Goal: Task Accomplishment & Management: Complete application form

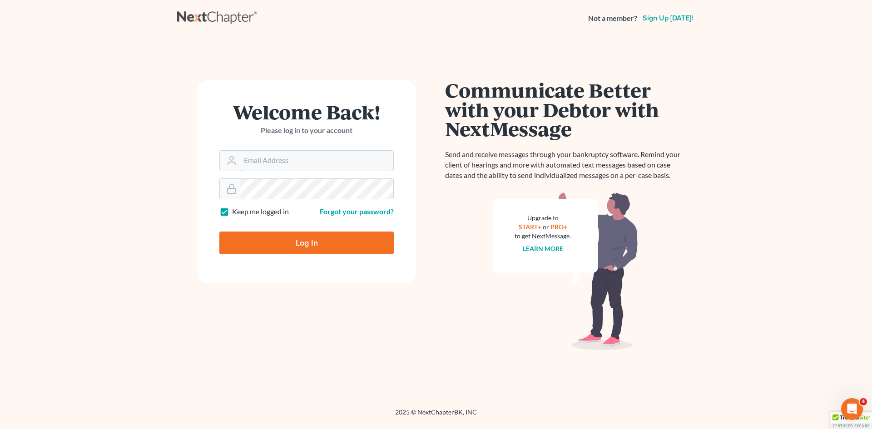
type input "law@bhatiaco.com"
click at [309, 245] on input "Log In" at bounding box center [306, 243] width 174 height 23
type input "Thinking..."
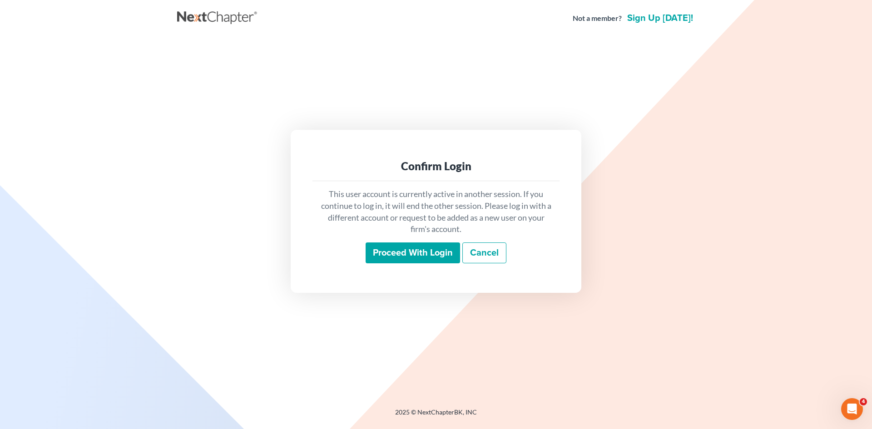
click at [447, 253] on input "Proceed with login" at bounding box center [413, 253] width 94 height 21
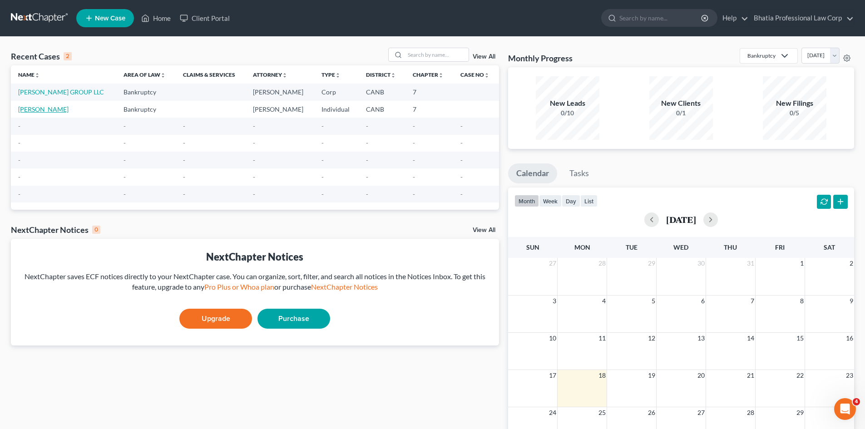
click at [59, 109] on link "[PERSON_NAME]" at bounding box center [43, 109] width 50 height 8
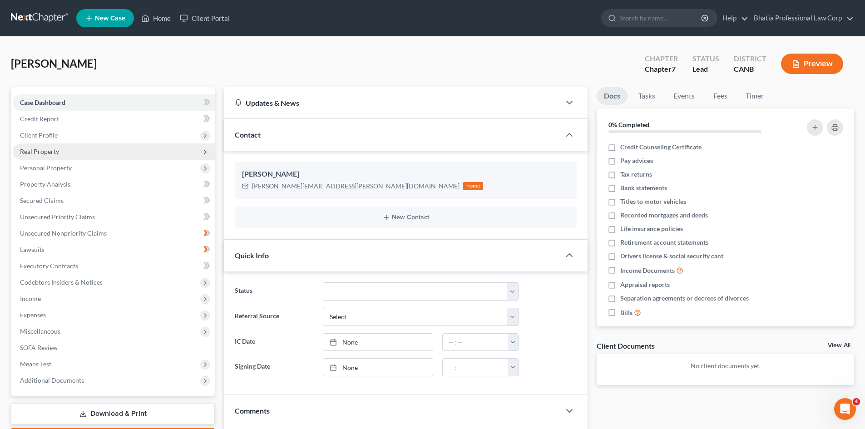
click at [182, 150] on span "Real Property" at bounding box center [114, 152] width 202 height 16
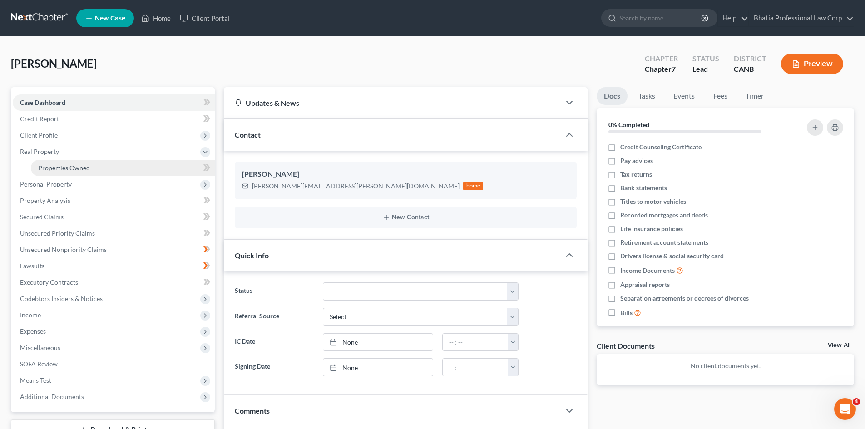
click at [179, 166] on link "Properties Owned" at bounding box center [123, 168] width 184 height 16
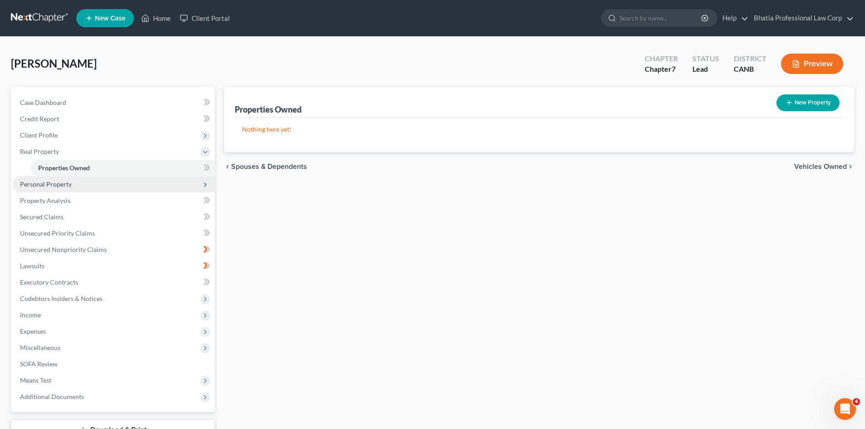
click at [94, 178] on span "Personal Property" at bounding box center [114, 184] width 202 height 16
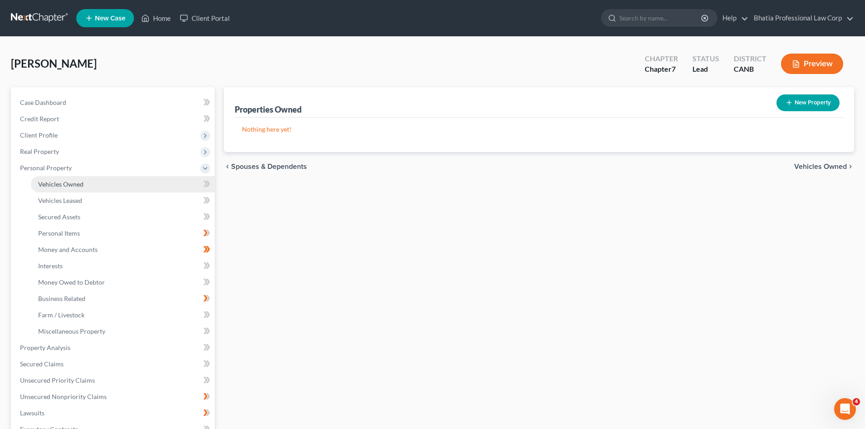
click at [83, 183] on link "Vehicles Owned" at bounding box center [123, 184] width 184 height 16
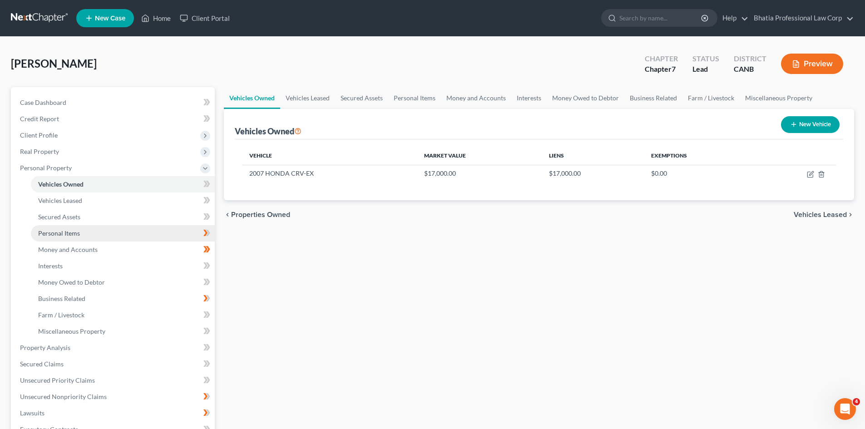
click at [184, 230] on link "Personal Items" at bounding box center [123, 233] width 184 height 16
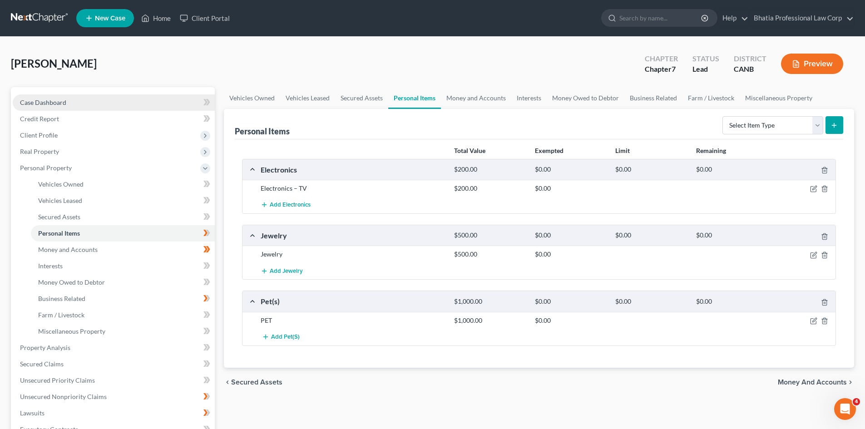
click at [170, 94] on link "Case Dashboard" at bounding box center [114, 102] width 202 height 16
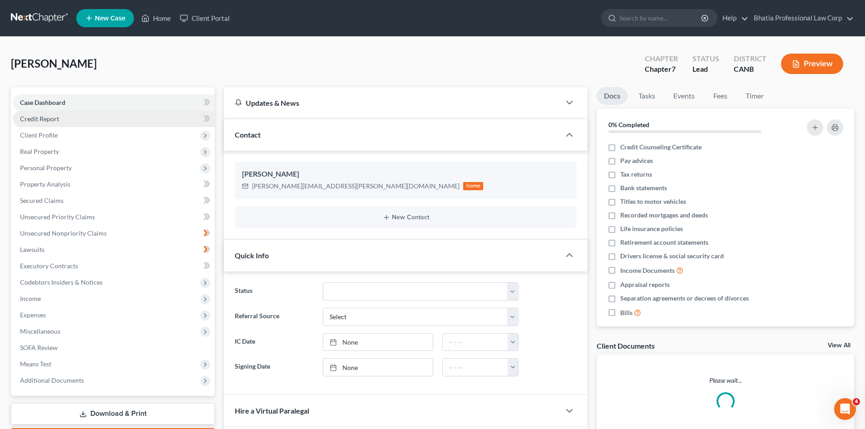
click at [116, 112] on link "Credit Report" at bounding box center [114, 119] width 202 height 16
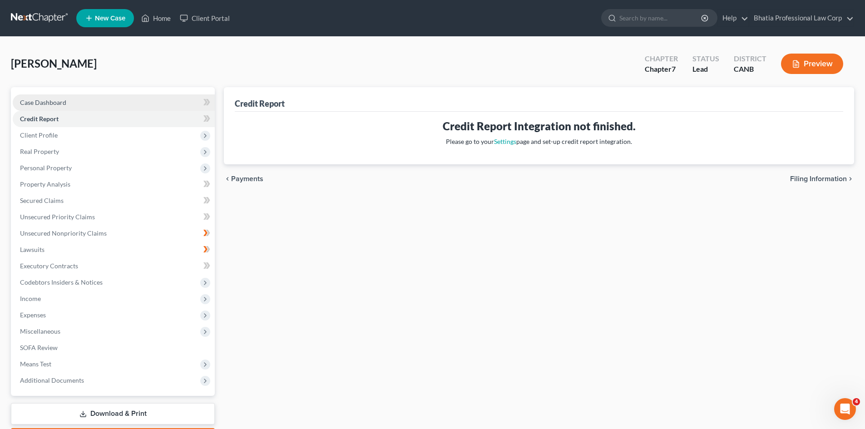
click at [140, 101] on link "Case Dashboard" at bounding box center [114, 102] width 202 height 16
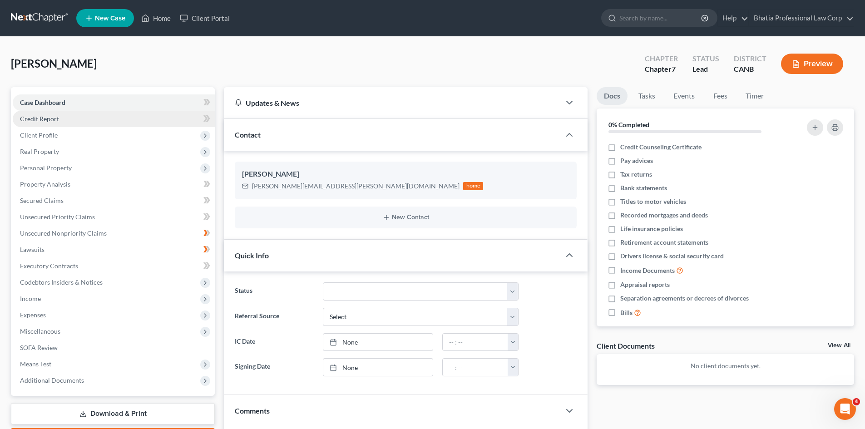
click at [64, 114] on link "Credit Report" at bounding box center [114, 119] width 202 height 16
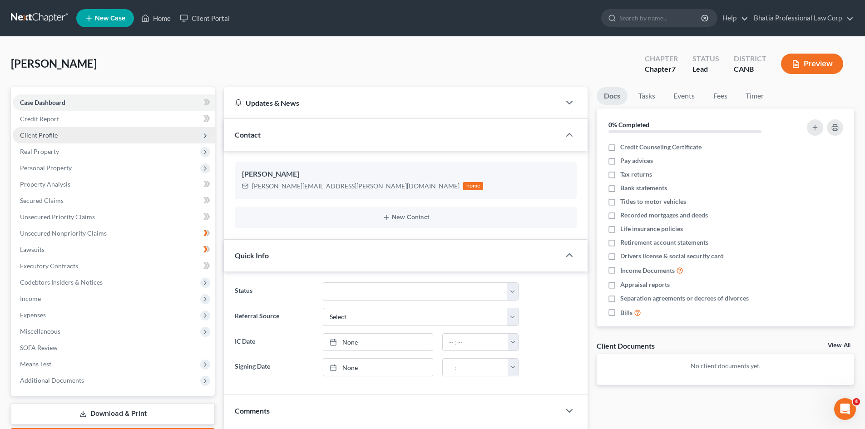
click at [62, 136] on span "Client Profile" at bounding box center [114, 135] width 202 height 16
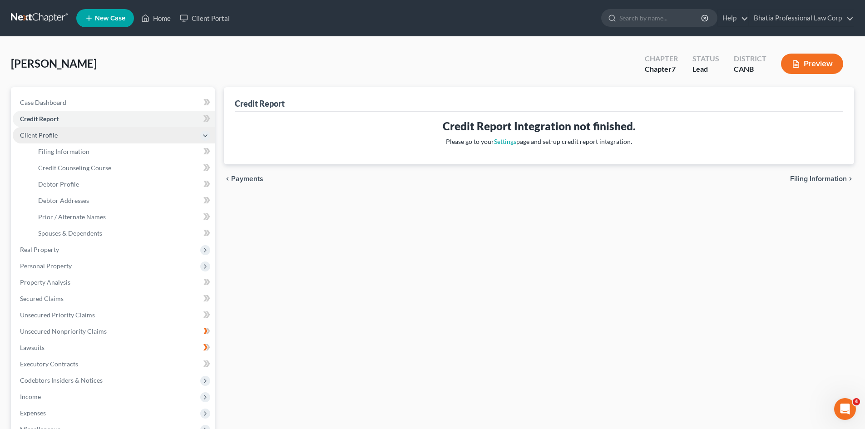
click at [63, 135] on span "Client Profile" at bounding box center [114, 135] width 202 height 16
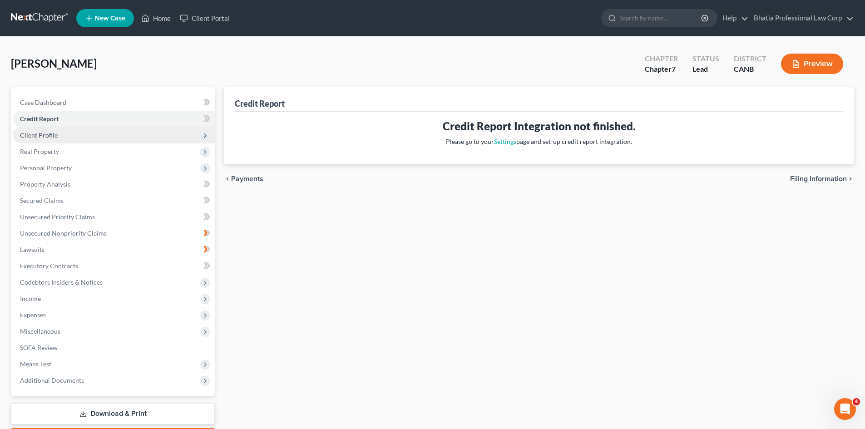
click at [74, 141] on span "Client Profile" at bounding box center [114, 135] width 202 height 16
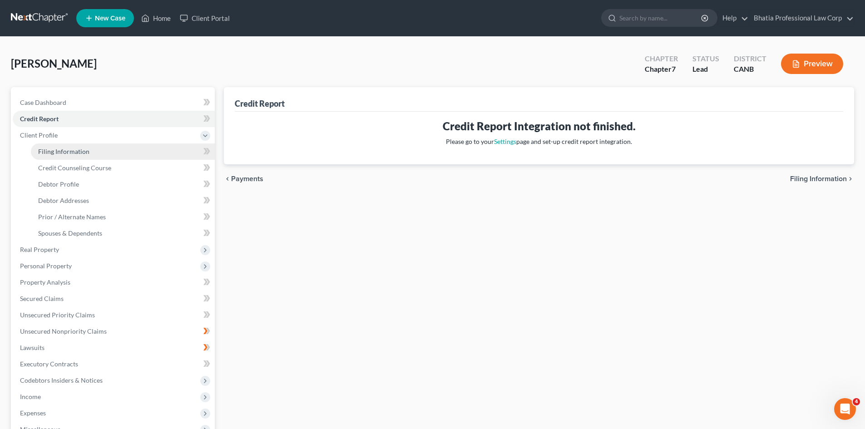
click at [74, 148] on span "Filing Information" at bounding box center [63, 152] width 51 height 8
select select "1"
select select "0"
select select "4"
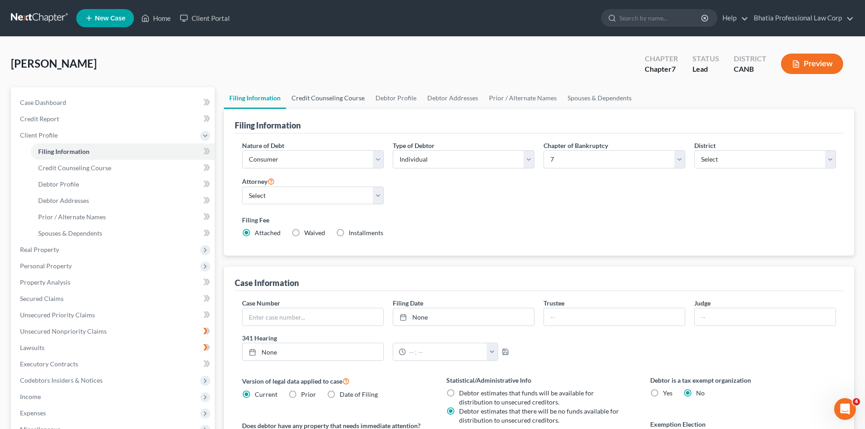
click at [355, 99] on link "Credit Counseling Course" at bounding box center [328, 98] width 84 height 22
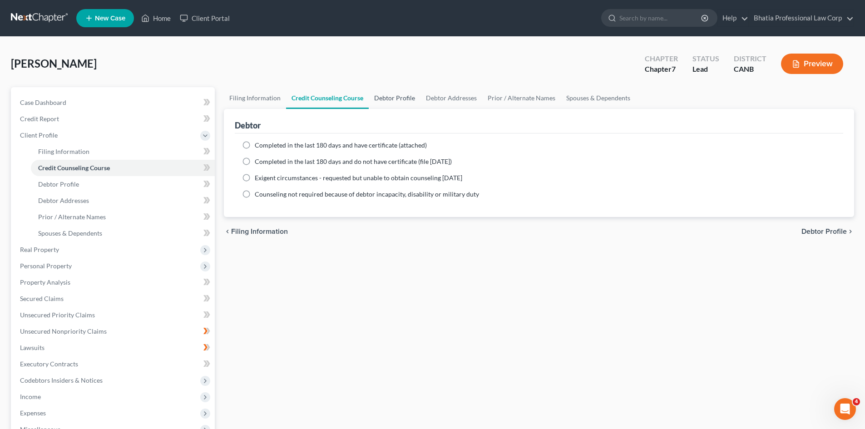
click at [383, 97] on link "Debtor Profile" at bounding box center [395, 98] width 52 height 22
select select "0"
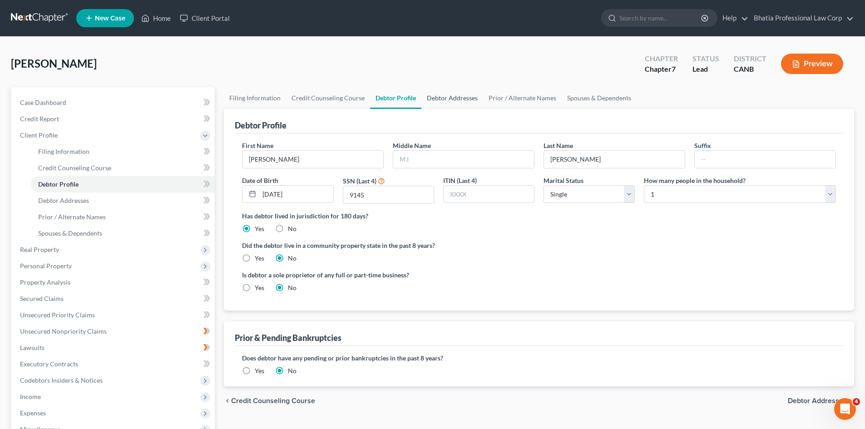
click at [447, 97] on link "Debtor Addresses" at bounding box center [452, 98] width 62 height 22
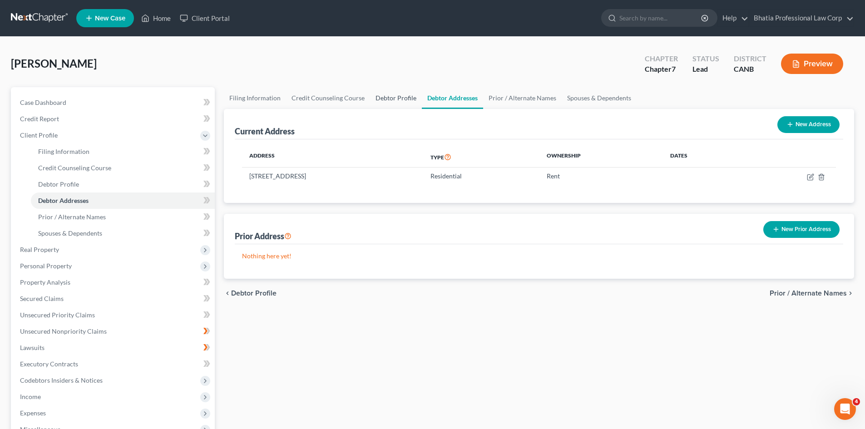
click at [405, 99] on link "Debtor Profile" at bounding box center [396, 98] width 52 height 22
select select "0"
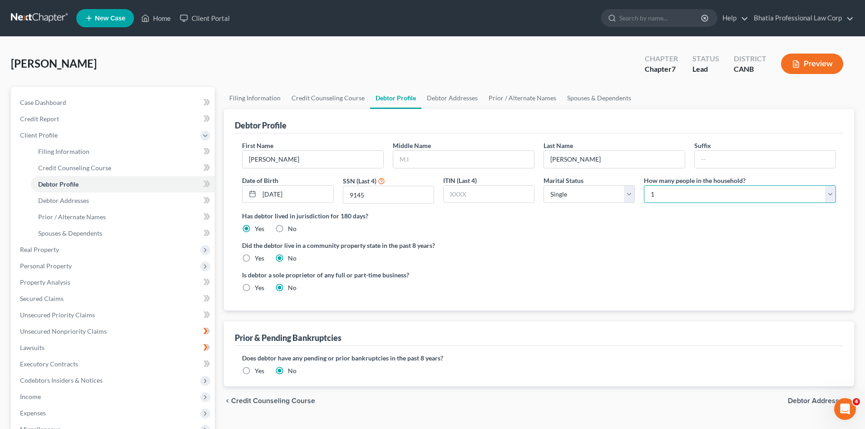
click at [833, 197] on select "Select 1 2 3 4 5 6 7 8 9 10 11 12 13 14 15 16 17 18 19 20" at bounding box center [740, 194] width 192 height 18
select select "2"
click at [644, 185] on select "Select 1 2 3 4 5 6 7 8 9 10 11 12 13 14 15 16 17 18 19 20" at bounding box center [740, 194] width 192 height 18
click at [675, 218] on label "Has debtor lived in jurisdiction for 180 days?" at bounding box center [539, 216] width 594 height 10
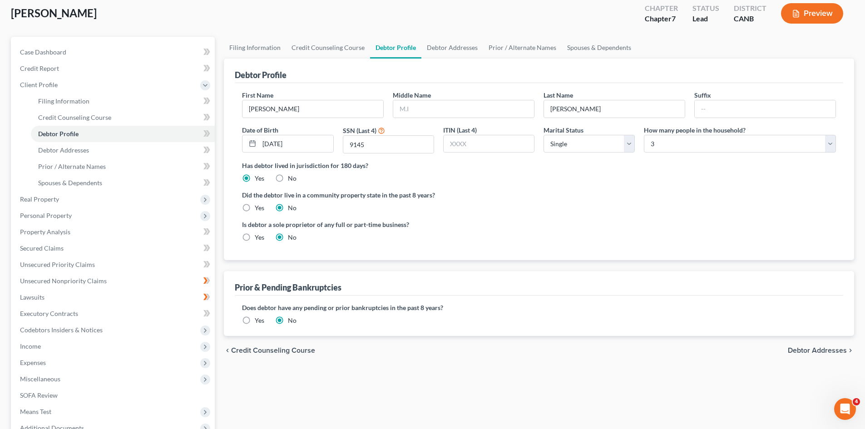
scroll to position [15, 0]
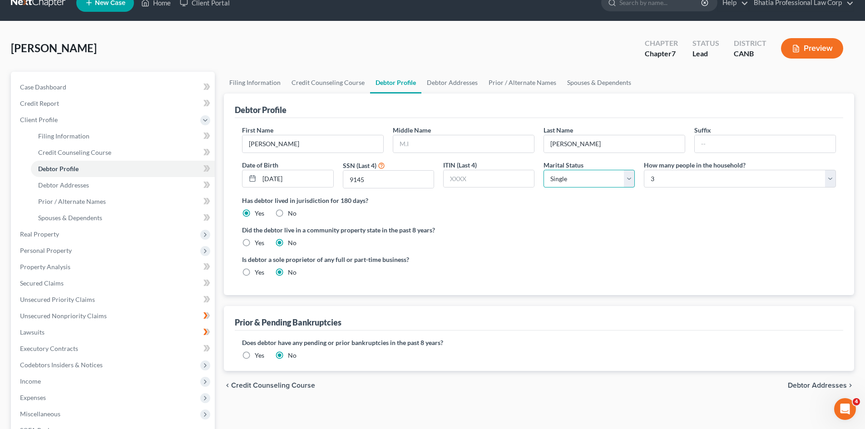
click at [629, 176] on select "Select Single Married Separated Divorced Widowed" at bounding box center [589, 179] width 91 height 18
select select "1"
click at [544, 170] on select "Select Single Married Separated Divorced Widowed" at bounding box center [589, 179] width 91 height 18
click at [729, 219] on ng-include "First Name [PERSON_NAME] Middle Name Last Name [PERSON_NAME] Date of Birth [DEM…" at bounding box center [539, 204] width 594 height 159
click at [255, 243] on label "Yes" at bounding box center [260, 242] width 10 height 9
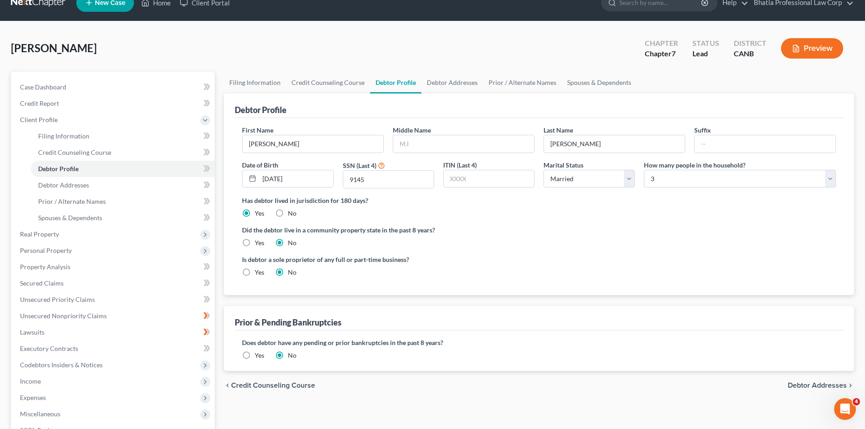
click at [258, 243] on input "Yes" at bounding box center [261, 241] width 6 height 6
radio input "true"
click at [288, 242] on label "No" at bounding box center [292, 242] width 9 height 9
click at [292, 242] on input "No" at bounding box center [295, 241] width 6 height 6
radio input "true"
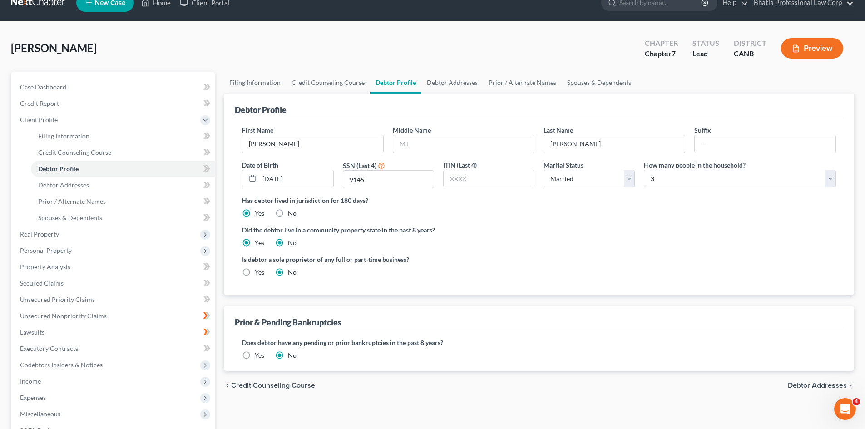
radio input "false"
click at [446, 229] on label "Did the debtor live in a community property state in the past 8 years?" at bounding box center [539, 230] width 594 height 10
drag, startPoint x: 240, startPoint y: 227, endPoint x: 439, endPoint y: 227, distance: 199.4
click at [439, 227] on div "First Name [PERSON_NAME] Middle Name Last Name [PERSON_NAME] Date of Birth [DEM…" at bounding box center [539, 206] width 609 height 177
click at [561, 237] on div "Did the debtor live in a community property state in the past 8 years? Yes No" at bounding box center [539, 236] width 594 height 22
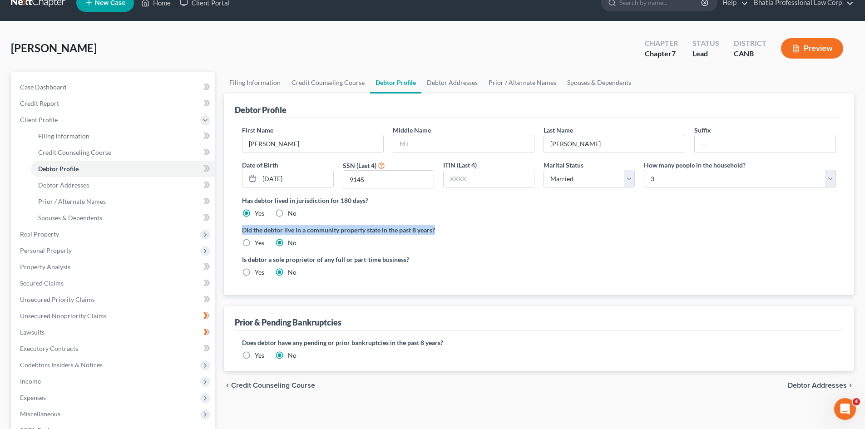
drag, startPoint x: 241, startPoint y: 230, endPoint x: 440, endPoint y: 232, distance: 198.5
click at [440, 232] on div "First Name [PERSON_NAME] Middle Name Last Name [PERSON_NAME] Date of Birth [DEM…" at bounding box center [539, 206] width 609 height 177
copy label "Did the debtor live in a community property state in the past 8 years?"
click at [544, 219] on ng-include "First Name [PERSON_NAME] Middle Name Last Name [PERSON_NAME] Date of Birth [DEM…" at bounding box center [539, 204] width 594 height 159
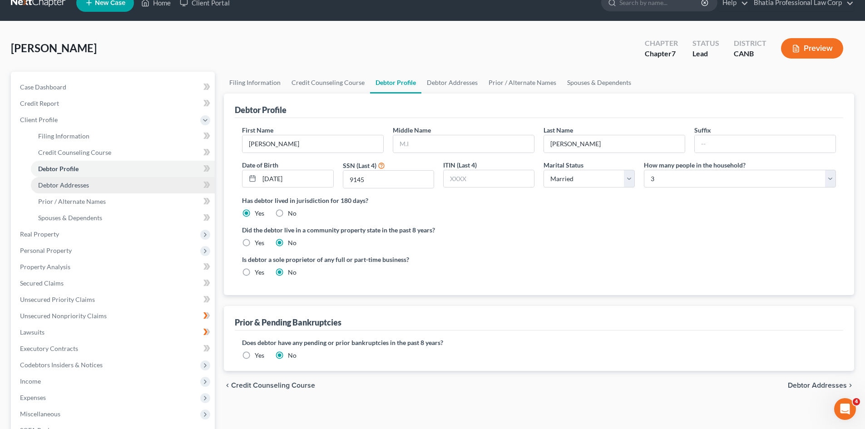
click at [185, 185] on link "Debtor Addresses" at bounding box center [123, 185] width 184 height 16
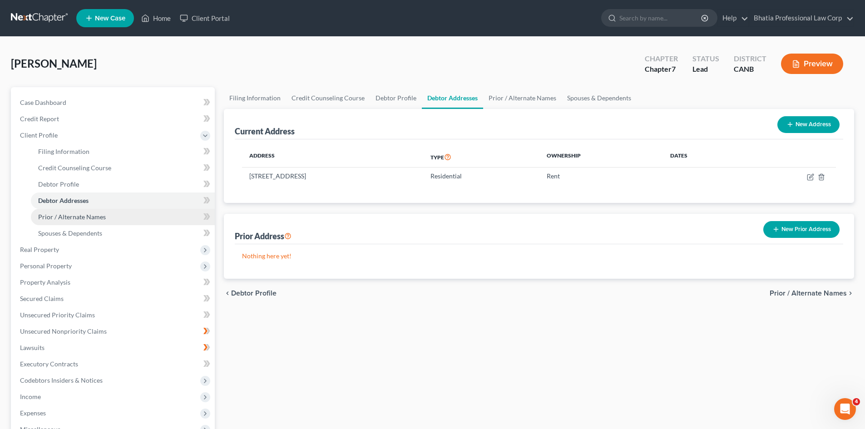
click at [135, 218] on link "Prior / Alternate Names" at bounding box center [123, 217] width 184 height 16
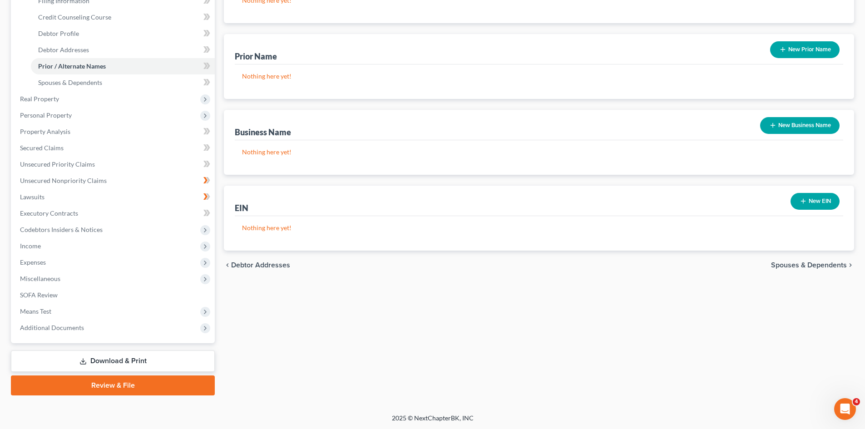
scroll to position [152, 0]
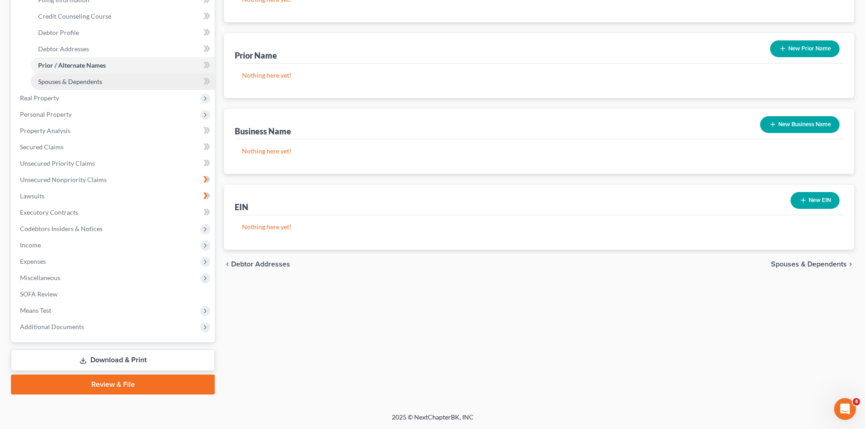
click at [160, 85] on link "Spouses & Dependents" at bounding box center [123, 82] width 184 height 16
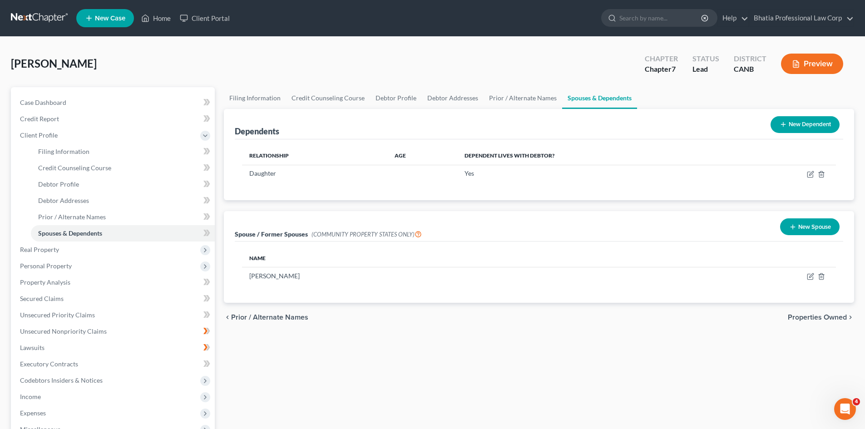
click at [815, 223] on button "New Spouse" at bounding box center [809, 226] width 59 height 17
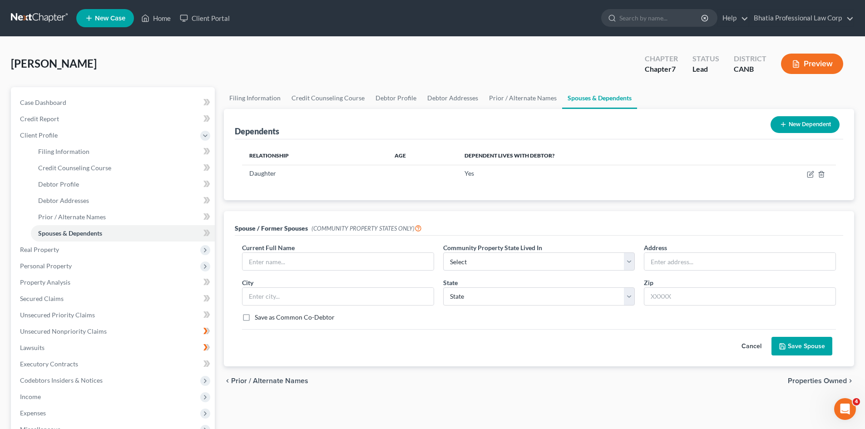
click at [369, 383] on div "chevron_left Prior / Alternate Names Properties Owned chevron_right" at bounding box center [539, 381] width 630 height 29
click at [401, 183] on div "Relationship Age Dependent lives with debtor? Daughter Yes" at bounding box center [539, 169] width 609 height 61
click at [239, 383] on span "Prior / Alternate Names" at bounding box center [269, 380] width 77 height 7
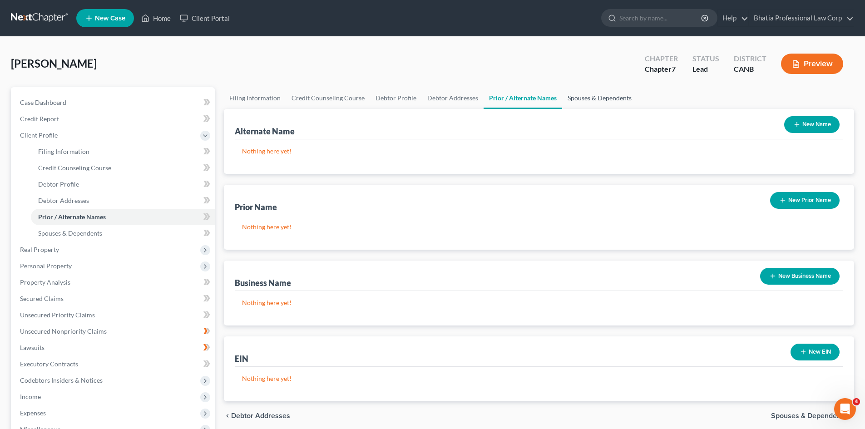
click at [594, 98] on link "Spouses & Dependents" at bounding box center [599, 98] width 75 height 22
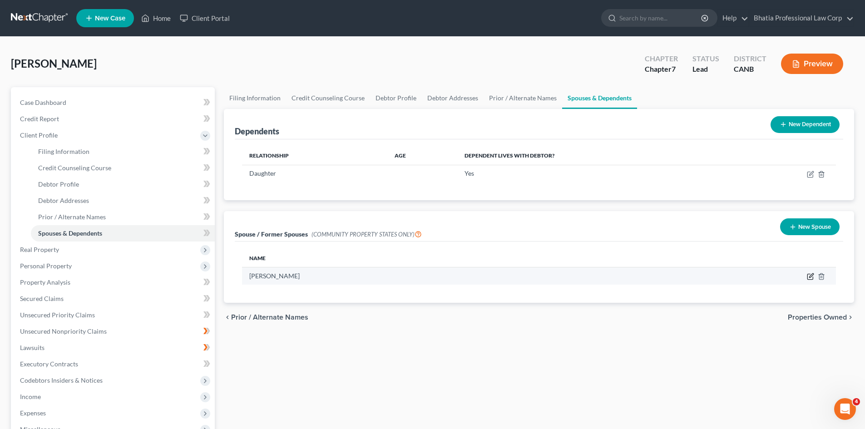
click at [810, 277] on icon "button" at bounding box center [811, 276] width 4 height 4
select select "1"
select select "4"
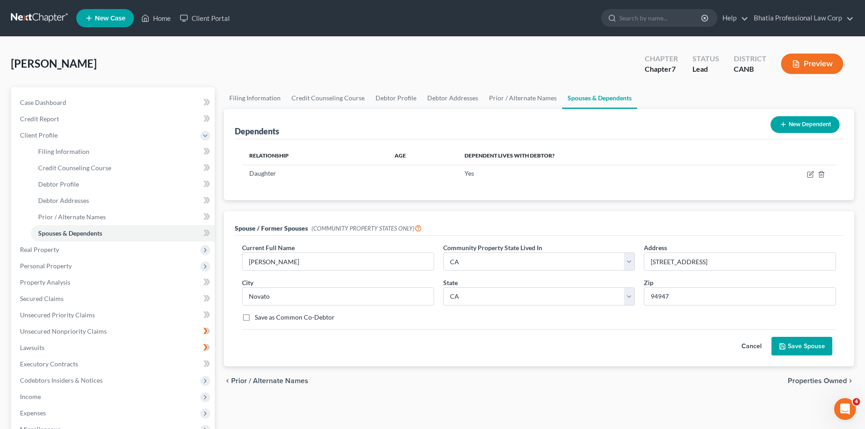
click at [725, 162] on th "Dependent lives with debtor?" at bounding box center [597, 156] width 281 height 18
click at [753, 345] on button "Cancel" at bounding box center [752, 346] width 40 height 18
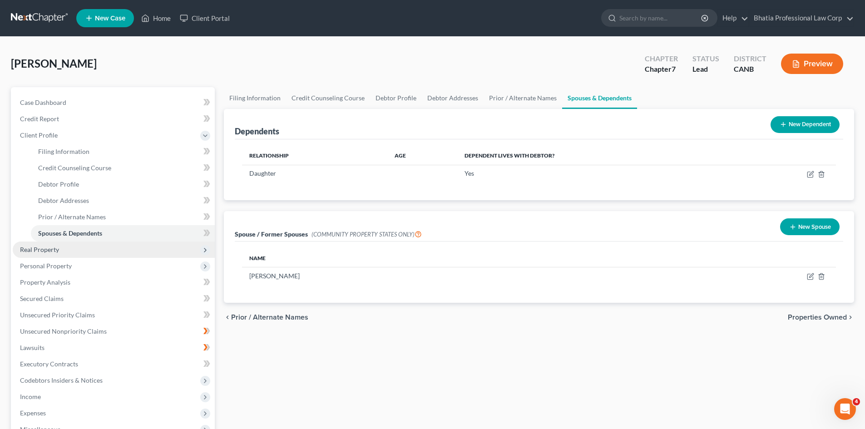
click at [110, 251] on span "Real Property" at bounding box center [114, 250] width 202 height 16
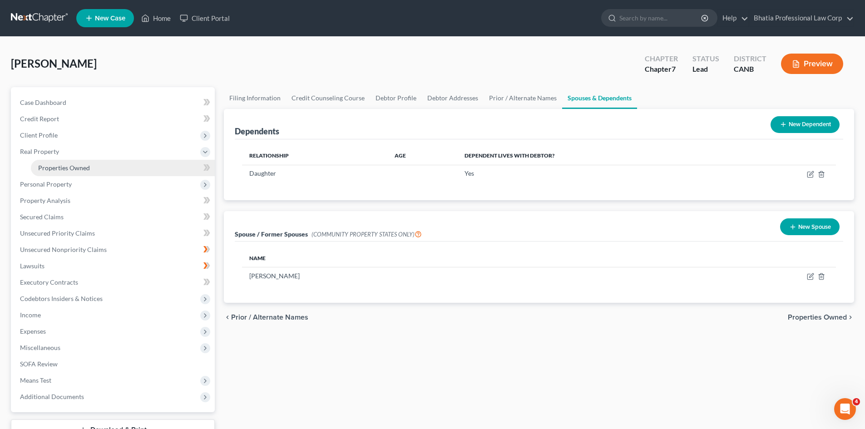
click at [82, 168] on span "Properties Owned" at bounding box center [64, 168] width 52 height 8
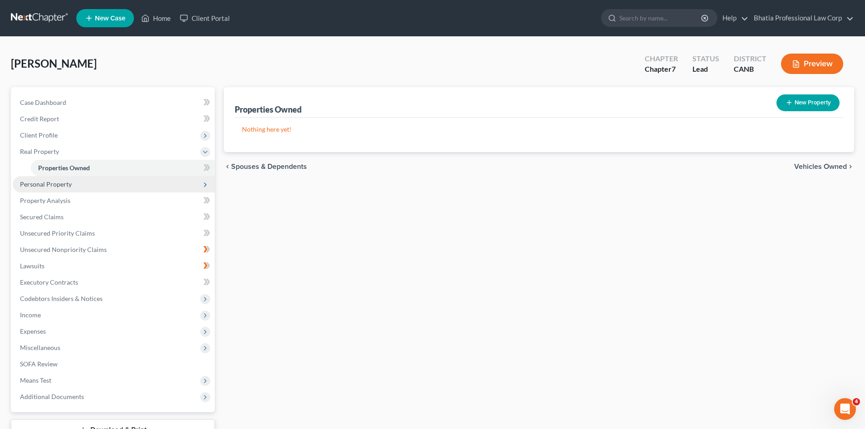
click at [97, 184] on span "Personal Property" at bounding box center [114, 184] width 202 height 16
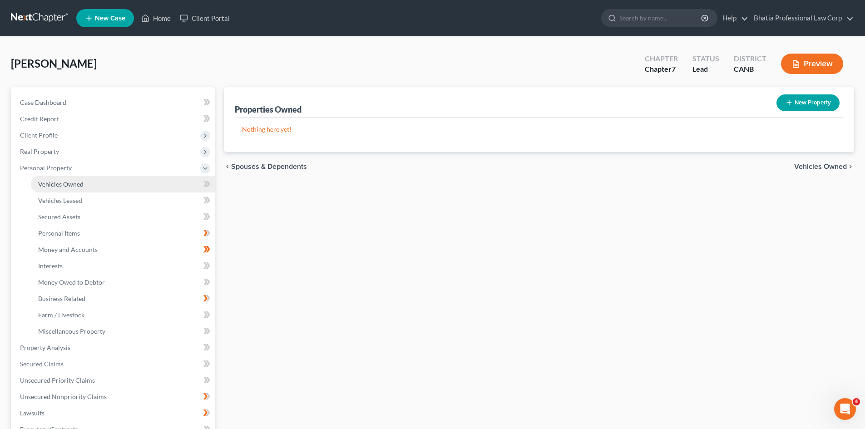
click at [78, 185] on span "Vehicles Owned" at bounding box center [60, 184] width 45 height 8
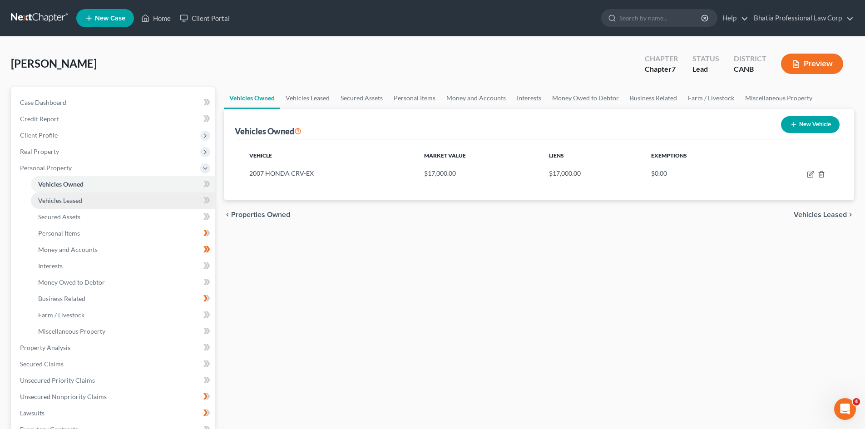
click at [120, 196] on link "Vehicles Leased" at bounding box center [123, 201] width 184 height 16
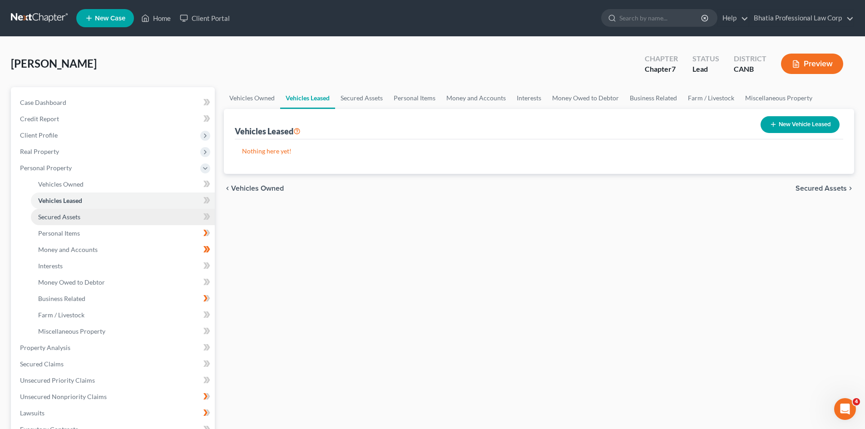
click at [108, 214] on link "Secured Assets" at bounding box center [123, 217] width 184 height 16
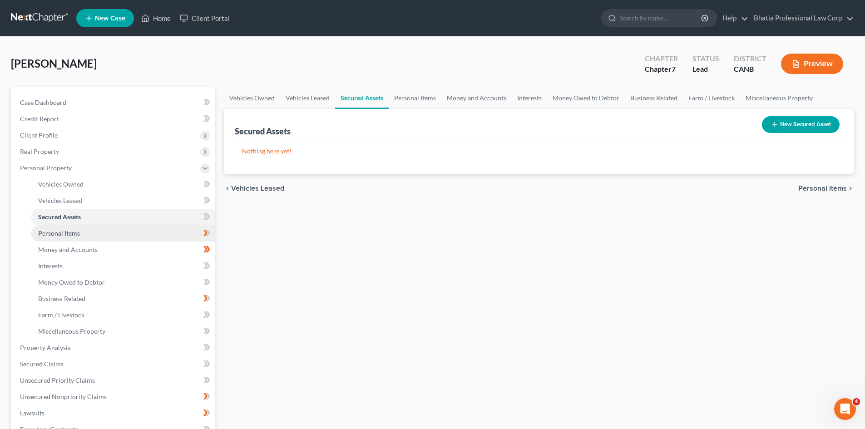
click at [109, 233] on link "Personal Items" at bounding box center [123, 233] width 184 height 16
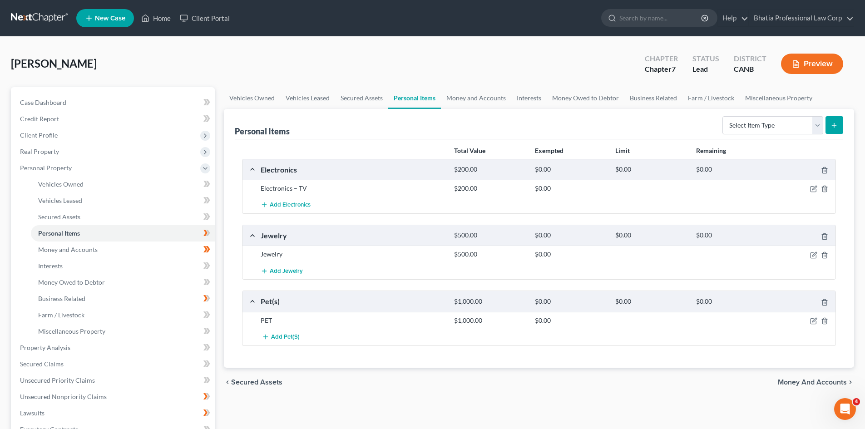
drag, startPoint x: 835, startPoint y: 123, endPoint x: 812, endPoint y: 137, distance: 27.3
click at [804, 144] on div "Personal Items Select Item Type Clothing Collectibles Of Value Electronics Fire…" at bounding box center [539, 238] width 630 height 259
click at [817, 131] on select "Select Item Type Clothing Collectibles Of Value Electronics Firearms Household …" at bounding box center [773, 125] width 101 height 18
select select "electronics"
click at [723, 116] on select "Select Item Type Clothing Collectibles Of Value Electronics Firearms Household …" at bounding box center [773, 125] width 101 height 18
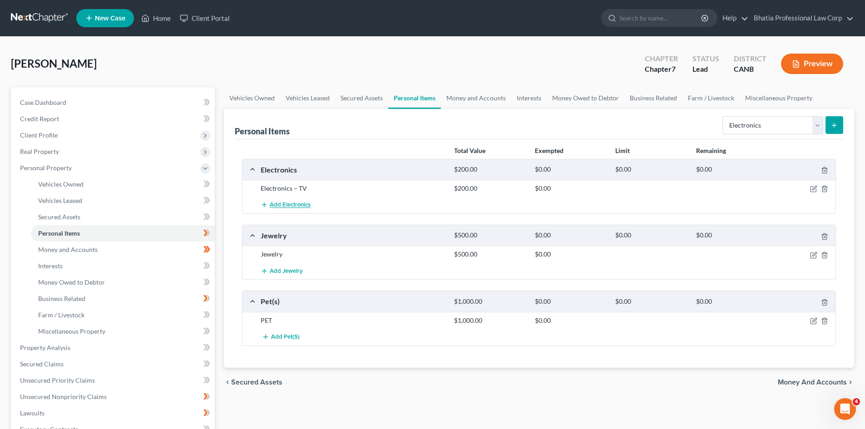
click at [297, 204] on span "Add Electronics" at bounding box center [290, 205] width 41 height 7
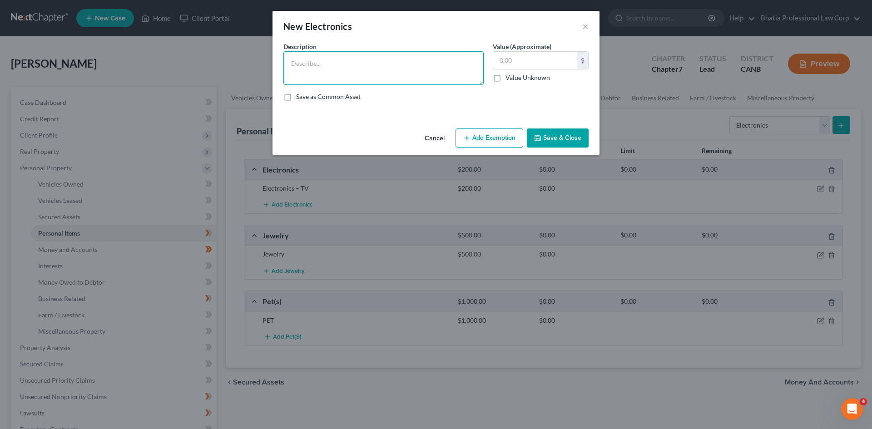
click at [349, 60] on textarea at bounding box center [383, 68] width 200 height 34
type textarea "Laptop & Mobile"
click at [519, 53] on input "text" at bounding box center [535, 60] width 84 height 17
type input "500"
click at [554, 142] on button "Save & Close" at bounding box center [558, 138] width 62 height 19
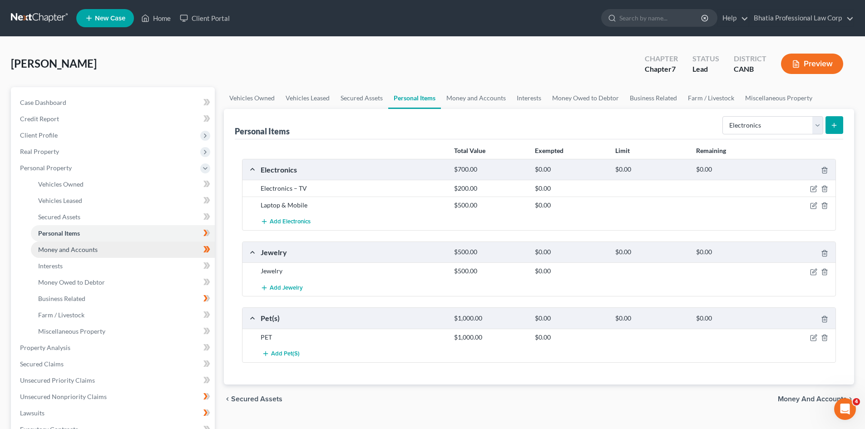
click at [136, 245] on link "Money and Accounts" at bounding box center [123, 250] width 184 height 16
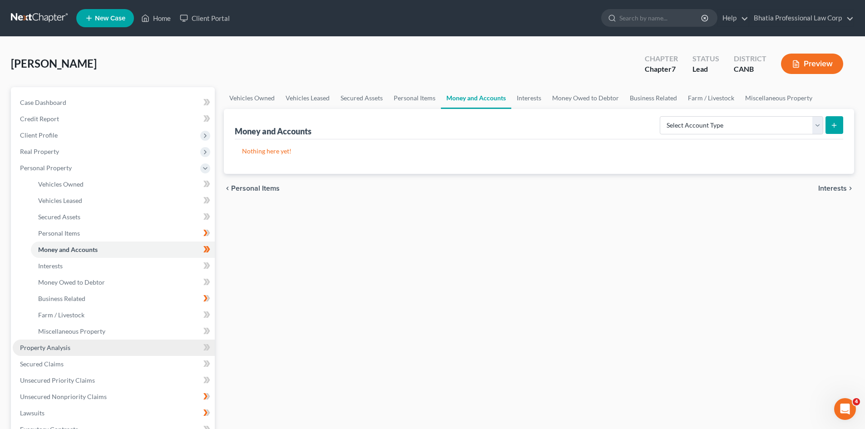
click at [116, 346] on link "Property Analysis" at bounding box center [114, 348] width 202 height 16
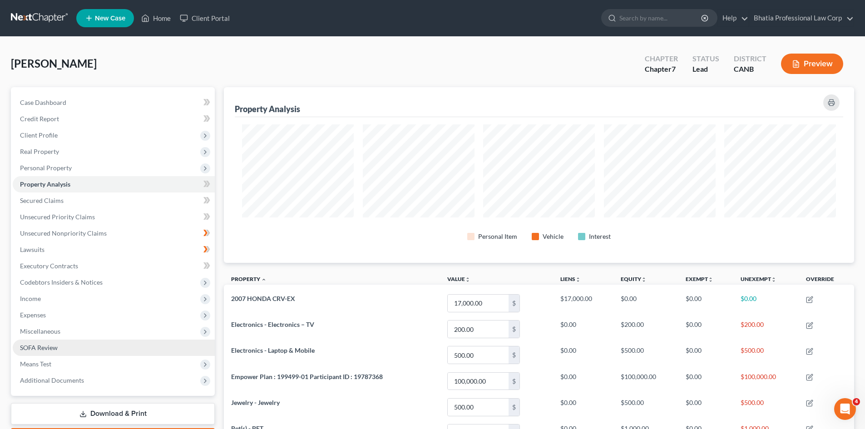
scroll to position [176, 630]
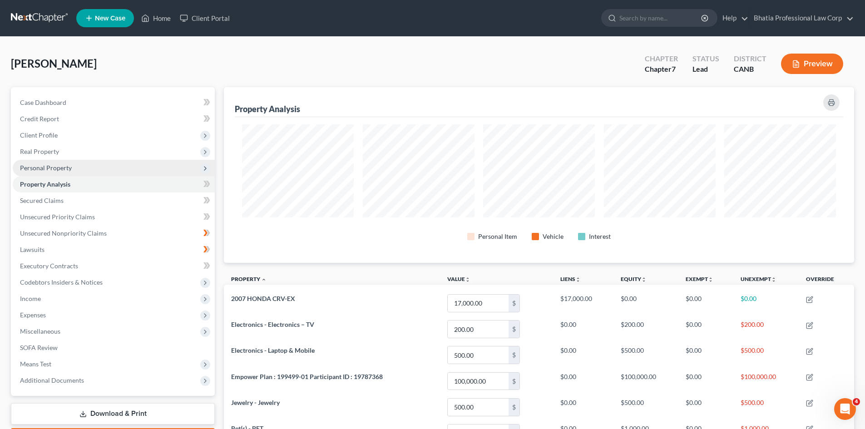
click at [134, 166] on span "Personal Property" at bounding box center [114, 168] width 202 height 16
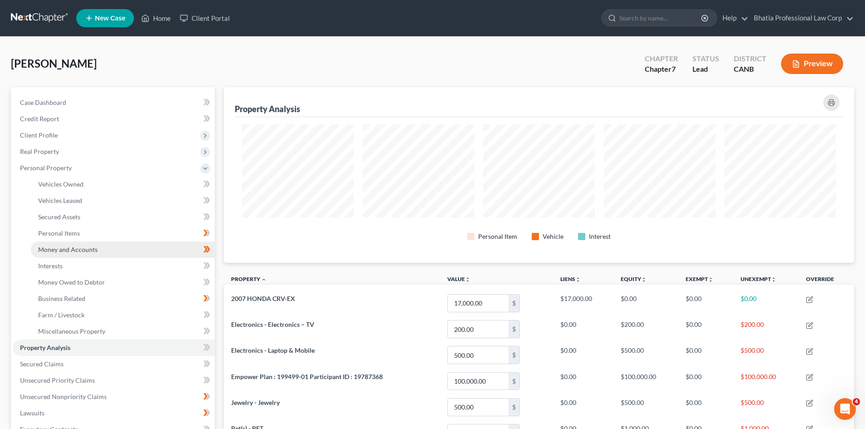
click at [95, 248] on span "Money and Accounts" at bounding box center [67, 250] width 59 height 8
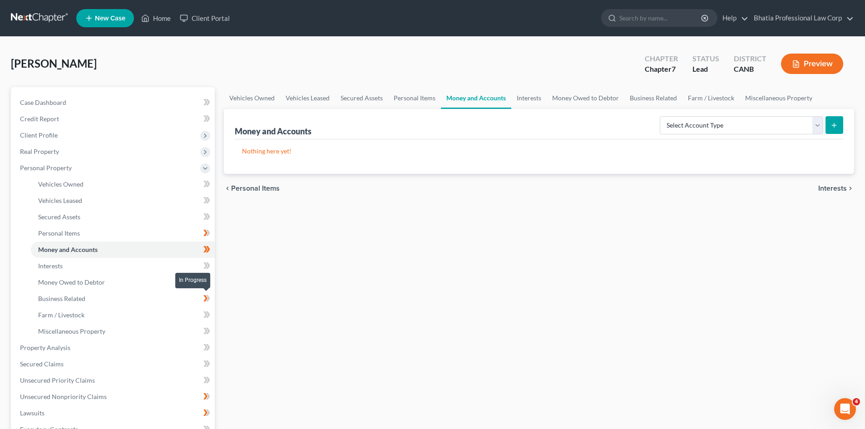
click at [205, 299] on icon at bounding box center [206, 298] width 7 height 11
click at [90, 296] on link "Business Related" at bounding box center [123, 299] width 184 height 16
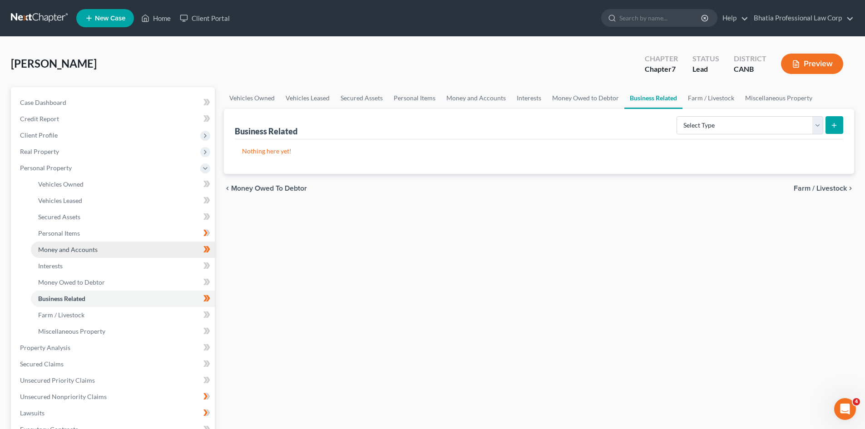
click at [117, 250] on link "Money and Accounts" at bounding box center [123, 250] width 184 height 16
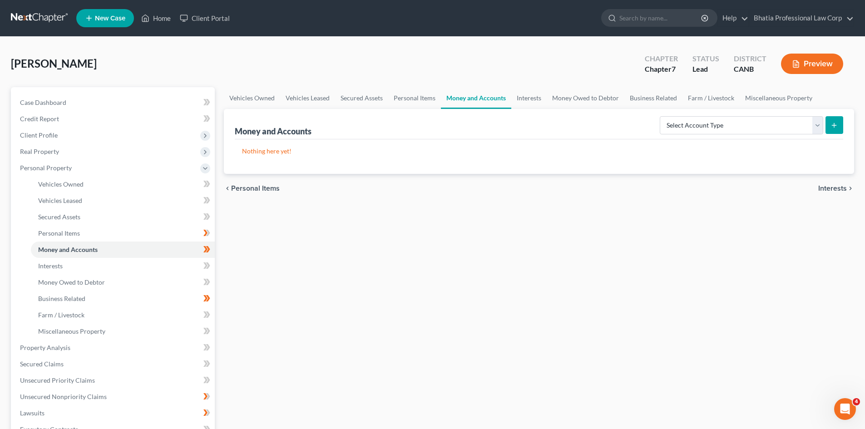
click at [781, 114] on div "Select Account Type Brokerage Cash on Hand Certificates of Deposit Checking Acc…" at bounding box center [749, 125] width 187 height 24
click at [772, 123] on select "Select Account Type Brokerage Cash on Hand Certificates of Deposit Checking Acc…" at bounding box center [741, 125] width 163 height 18
click at [822, 124] on select "Select Account Type Brokerage Cash on Hand Certificates of Deposit Checking Acc…" at bounding box center [741, 125] width 163 height 18
click at [831, 100] on ul "Vehicles Owned Vehicles Leased Secured Assets Personal Items Money and Accounts…" at bounding box center [539, 98] width 630 height 22
click at [837, 128] on icon "submit" at bounding box center [834, 125] width 7 height 7
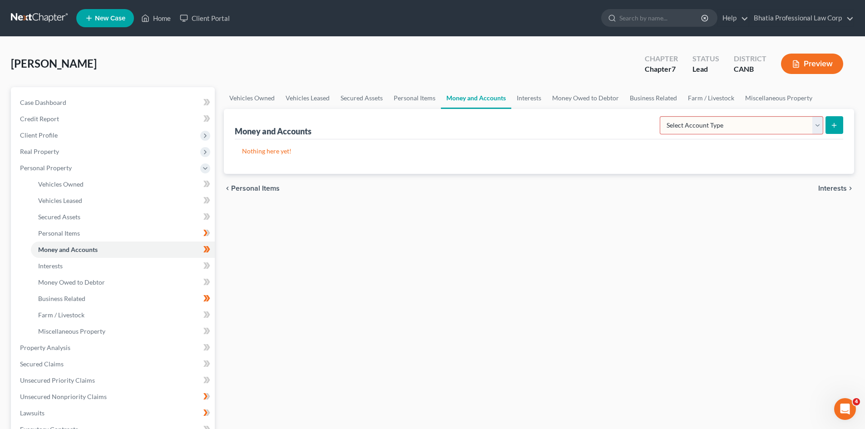
click at [817, 124] on select "Select Account Type Brokerage Cash on Hand Certificates of Deposit Checking Acc…" at bounding box center [741, 125] width 163 height 18
select select "money_market"
click at [662, 116] on select "Select Account Type Brokerage Cash on Hand Certificates of Deposit Checking Acc…" at bounding box center [741, 125] width 163 height 18
click at [839, 119] on button "submit" at bounding box center [835, 125] width 18 height 18
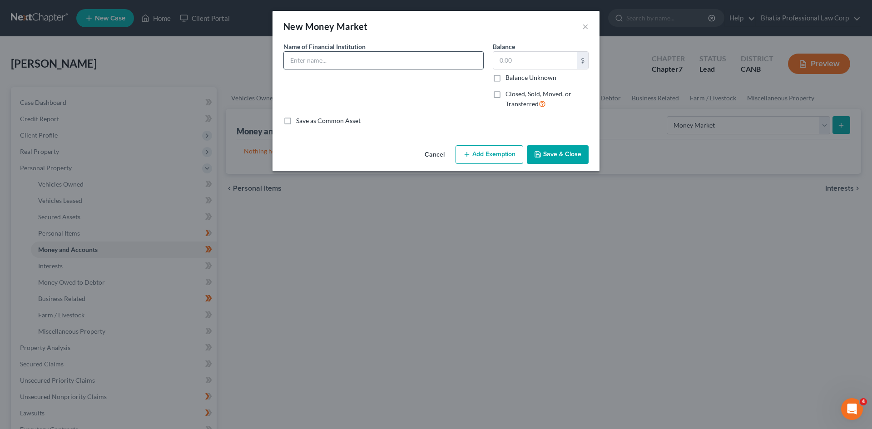
click at [367, 64] on input "text" at bounding box center [383, 60] width 199 height 17
click at [298, 54] on input "text" at bounding box center [383, 60] width 199 height 17
paste input "Bank of America"
type input "Bank of America"
click at [558, 60] on input "text" at bounding box center [535, 60] width 84 height 17
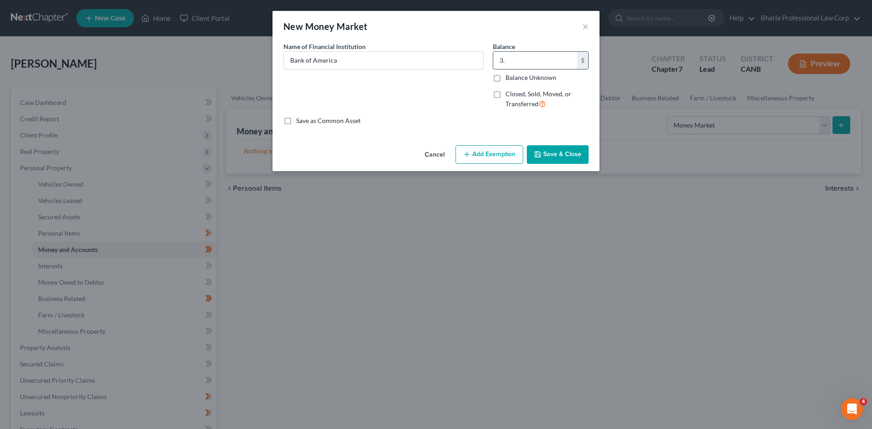
type input "3"
type input "5"
click at [444, 150] on button "Cancel" at bounding box center [434, 155] width 35 height 18
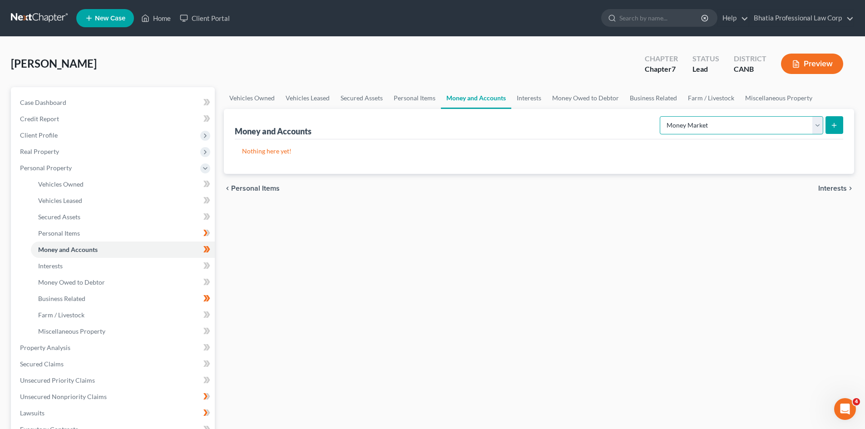
click at [821, 124] on select "Select Account Type Brokerage Cash on Hand Certificates of Deposit Checking Acc…" at bounding box center [741, 125] width 163 height 18
select select "checking"
click at [662, 116] on select "Select Account Type Brokerage Cash on Hand Certificates of Deposit Checking Acc…" at bounding box center [741, 125] width 163 height 18
click at [836, 128] on icon "submit" at bounding box center [834, 125] width 7 height 7
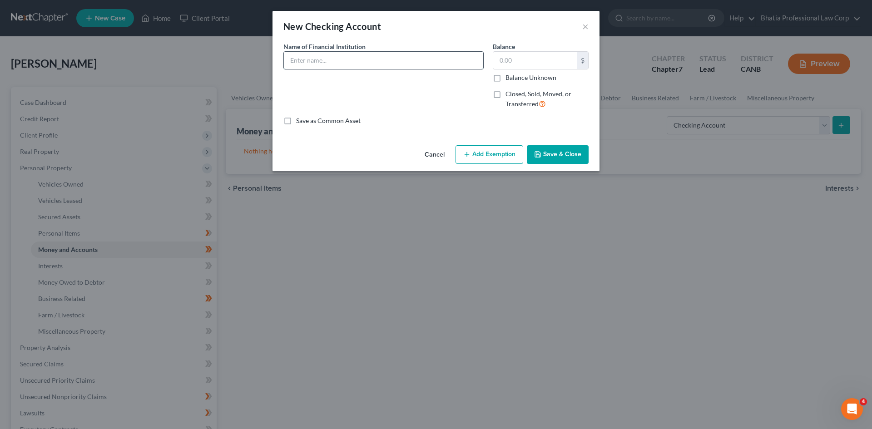
click at [314, 64] on input "text" at bounding box center [383, 60] width 199 height 17
type input "Bank of America"
click at [496, 59] on input "text" at bounding box center [535, 60] width 84 height 17
type input "5"
type input "3.22"
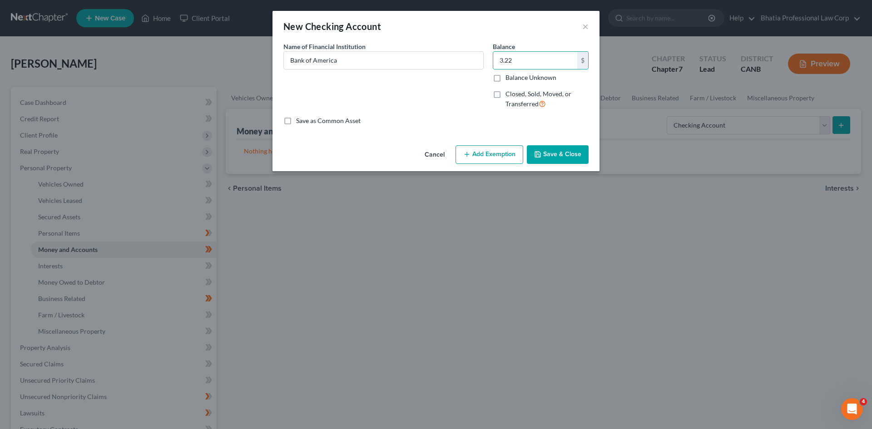
click at [476, 101] on div "Name of Financial Institution * Bank of America" at bounding box center [383, 79] width 209 height 74
click at [565, 151] on button "Save & Close" at bounding box center [558, 154] width 62 height 19
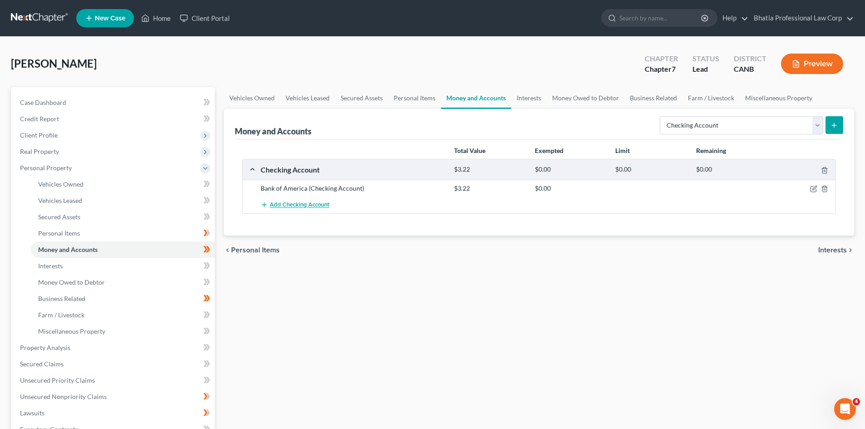
click at [313, 203] on span "Add Checking Account" at bounding box center [299, 205] width 59 height 7
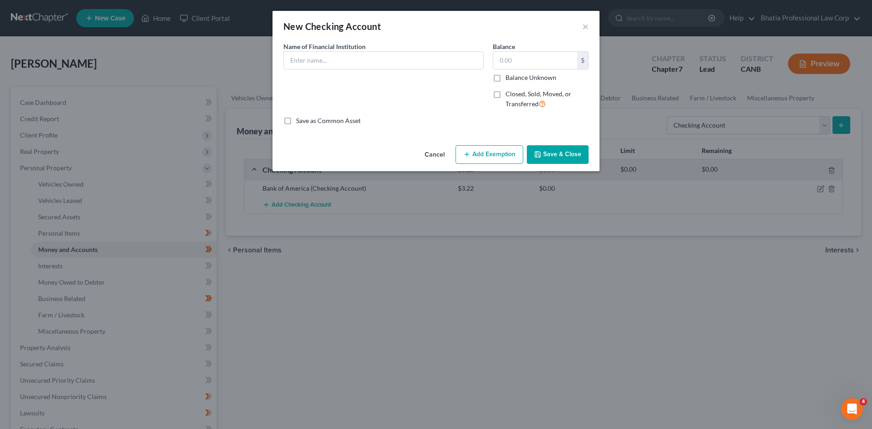
click at [434, 158] on button "Cancel" at bounding box center [434, 155] width 35 height 18
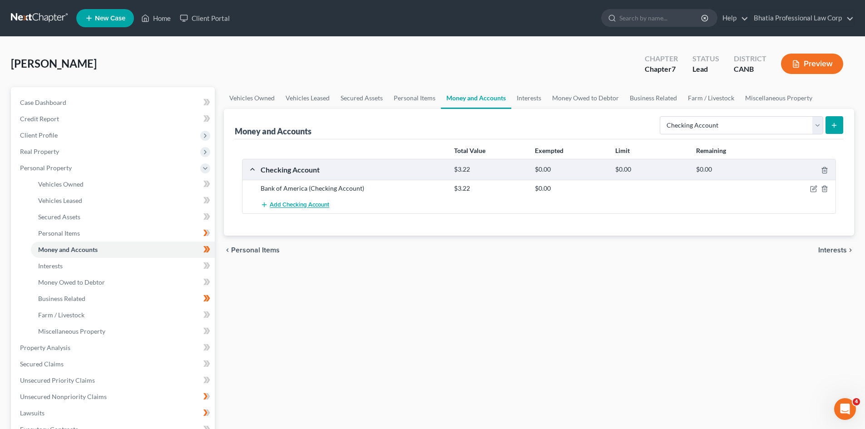
click at [300, 202] on span "Add Checking Account" at bounding box center [299, 205] width 59 height 7
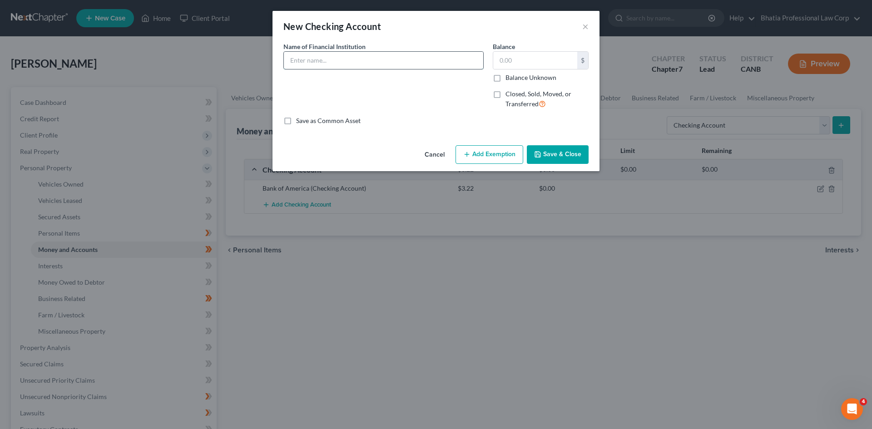
click at [323, 67] on input "text" at bounding box center [383, 60] width 199 height 17
paste input "Chase"
type input "Chase"
click at [520, 59] on input "text" at bounding box center [535, 60] width 84 height 17
type input "100"
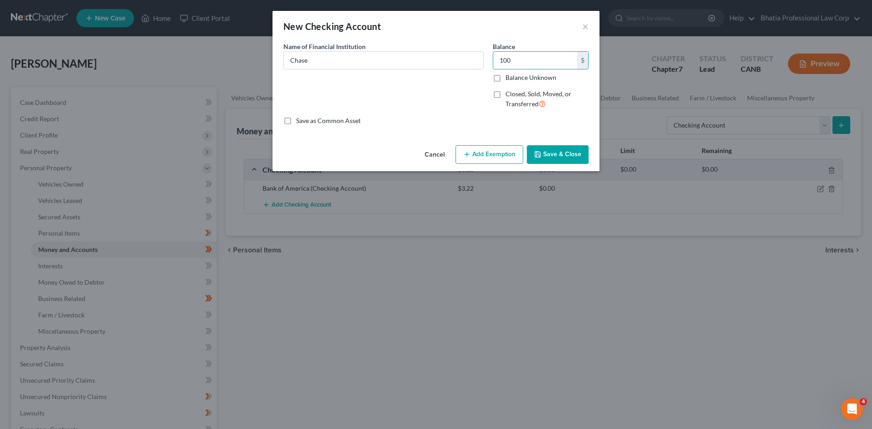
click at [452, 95] on div "Name of Financial Institution * Chase" at bounding box center [383, 79] width 209 height 74
click at [446, 95] on div "Name of Financial Institution * Chase" at bounding box center [383, 79] width 209 height 74
click at [545, 126] on div "An exemption set must first be selected from the Filing Information section. Co…" at bounding box center [435, 92] width 327 height 100
click at [498, 124] on div "Save as Common Asset" at bounding box center [435, 120] width 305 height 9
click at [332, 137] on div "An exemption set must first be selected from the Filing Information section. Co…" at bounding box center [435, 92] width 327 height 100
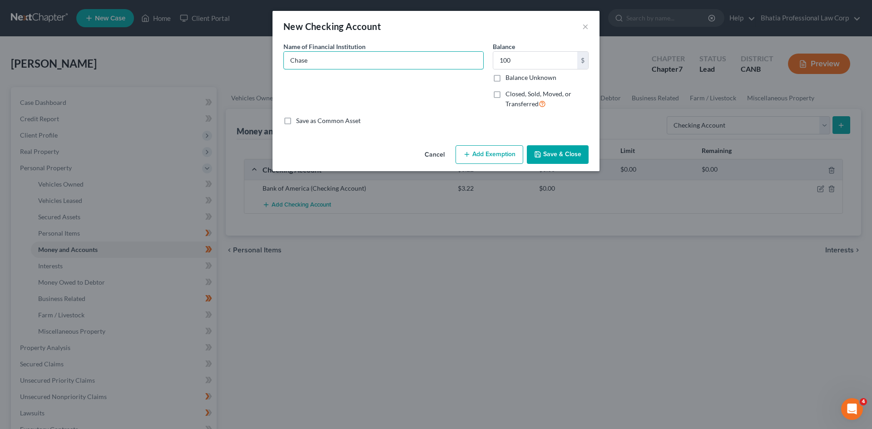
drag, startPoint x: 367, startPoint y: 58, endPoint x: 279, endPoint y: 66, distance: 88.5
click at [279, 66] on div "Name of Financial Institution * Chase" at bounding box center [383, 79] width 209 height 74
click at [583, 24] on button "×" at bounding box center [585, 26] width 6 height 11
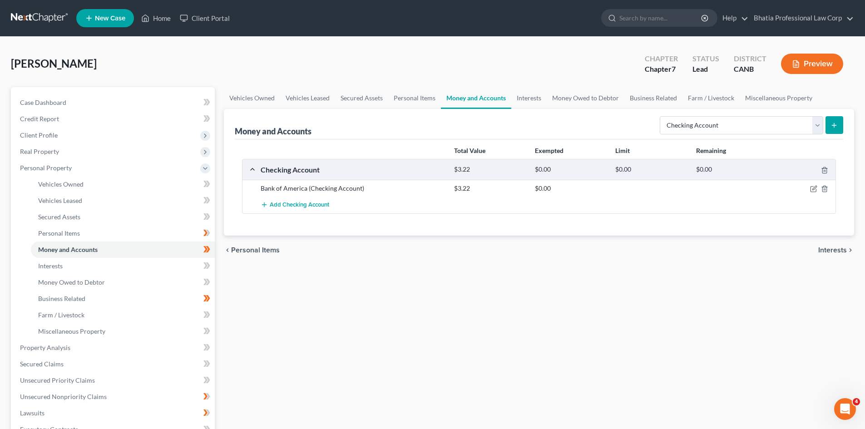
click at [337, 187] on div "Bank of America (Checking Account)" at bounding box center [352, 188] width 193 height 9
click at [811, 187] on icon "button" at bounding box center [813, 189] width 5 height 5
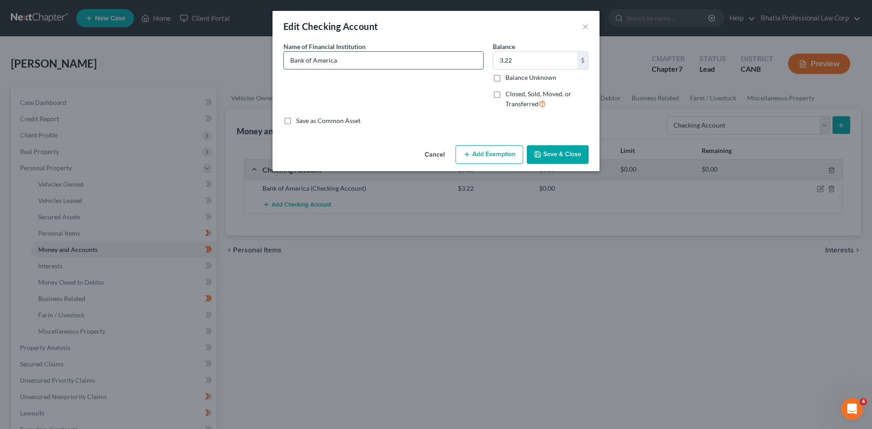
click at [405, 66] on input "Bank of America" at bounding box center [383, 60] width 199 height 17
click at [405, 59] on input "Bank of America Account Number" at bounding box center [383, 60] width 199 height 17
paste input "0978808837"
type input "Bank of America Account Number [FINANCIAL_ID]"
click at [570, 160] on button "Save & Close" at bounding box center [558, 154] width 62 height 19
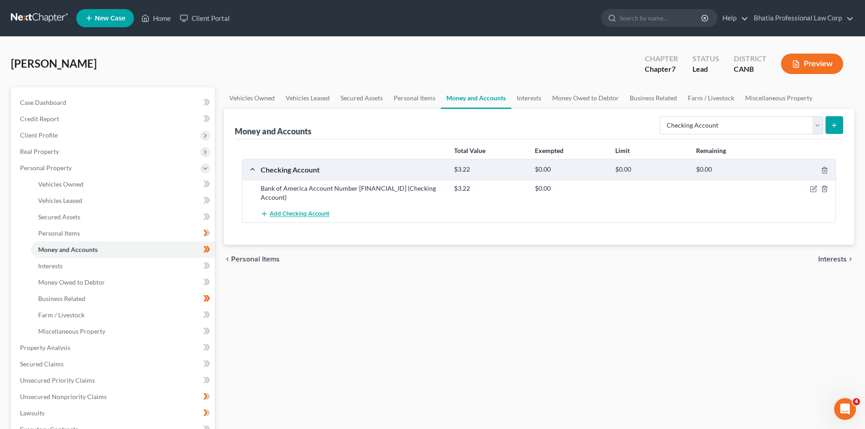
click at [300, 214] on span "Add Checking Account" at bounding box center [299, 214] width 59 height 7
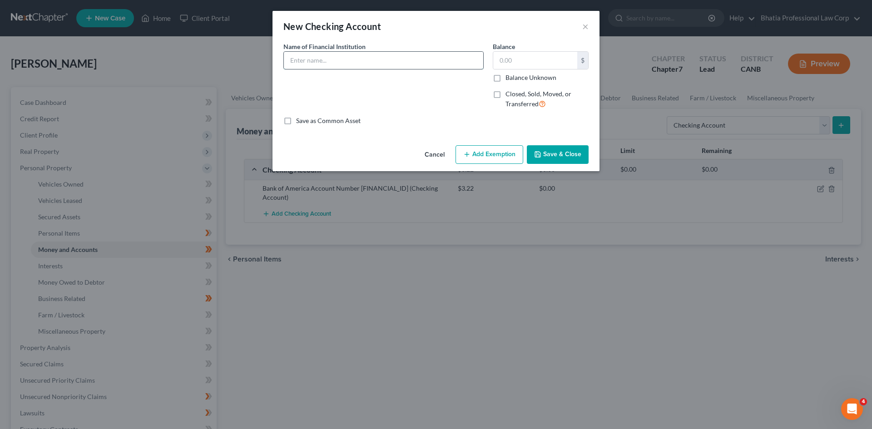
click at [335, 62] on input "text" at bounding box center [383, 60] width 199 height 17
type input "g"
type input "V"
click at [431, 153] on button "Cancel" at bounding box center [434, 155] width 35 height 18
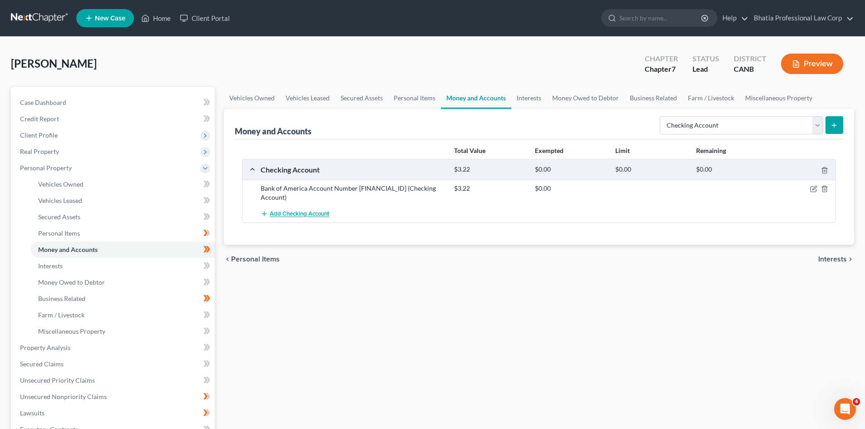
click at [302, 215] on span "Add Checking Account" at bounding box center [299, 214] width 59 height 7
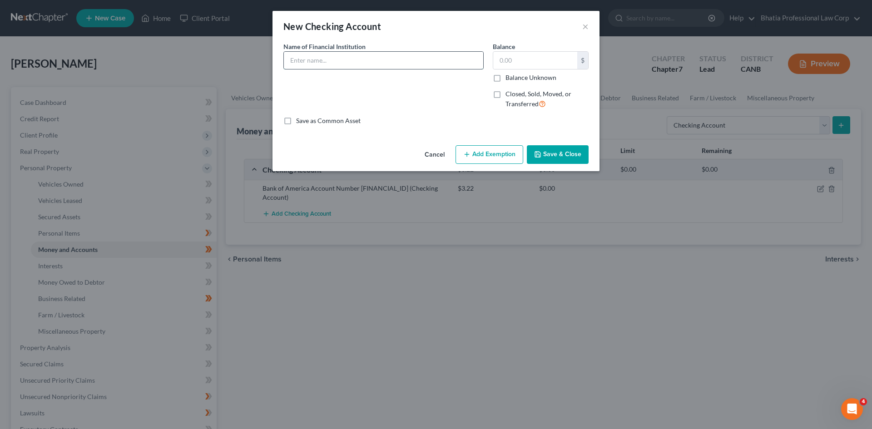
click at [338, 64] on input "text" at bounding box center [383, 60] width 199 height 17
click at [357, 69] on div "Name of Financial Institution * Chase" at bounding box center [383, 79] width 209 height 74
click at [352, 58] on input "Chase" at bounding box center [383, 60] width 199 height 17
click at [389, 64] on input "Chase Account Number" at bounding box center [383, 60] width 199 height 17
paste input "000000467731951"
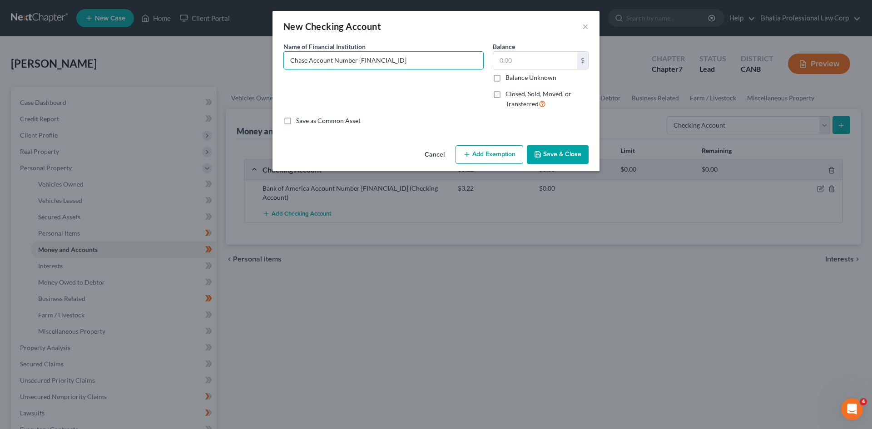
type input "Chase Account Number [FINANCIAL_ID]"
drag, startPoint x: 558, startPoint y: 154, endPoint x: 551, endPoint y: 68, distance: 86.5
click at [554, 73] on div "New Checking Account × An exemption set must first be selected from the Filing …" at bounding box center [435, 91] width 327 height 160
click at [540, 60] on input "text" at bounding box center [535, 60] width 84 height 17
type input "6"
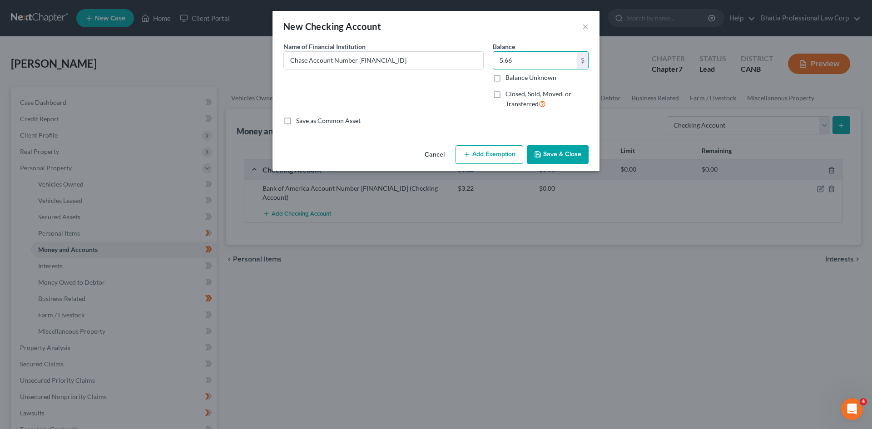
type input "5.66"
click at [575, 158] on button "Save & Close" at bounding box center [558, 154] width 62 height 19
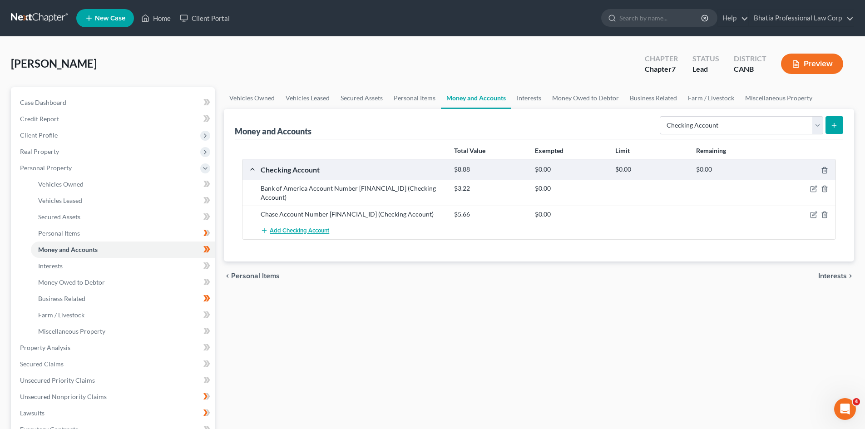
click at [318, 227] on button "Add Checking Account" at bounding box center [295, 231] width 69 height 17
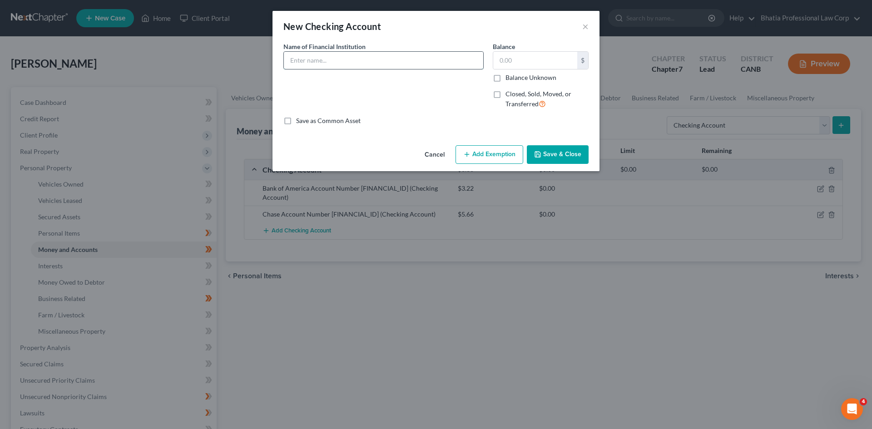
click at [339, 56] on input "text" at bounding box center [383, 60] width 199 height 17
type input "a"
click at [448, 65] on input "ALLY BANK ACCOUNT NUMBER" at bounding box center [383, 60] width 199 height 17
paste input "2148465947"
type input "ALLY BANK ACCOUNT NUMBER [FINANCIAL_ID]"
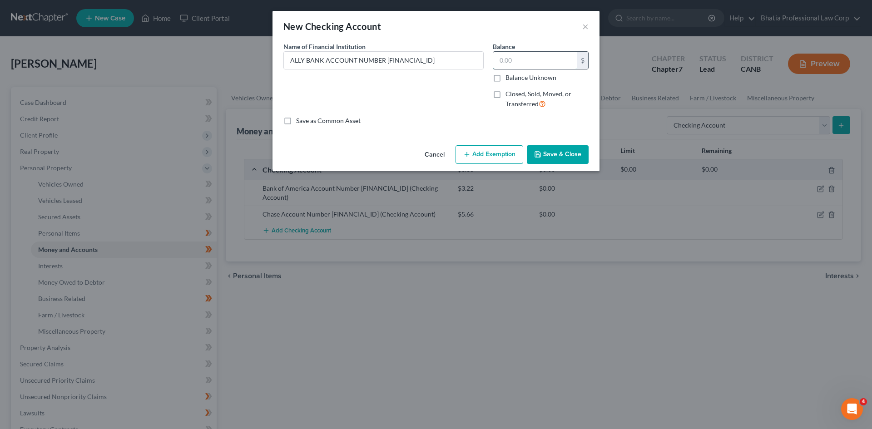
click at [517, 59] on input "text" at bounding box center [535, 60] width 84 height 17
type input "0.24"
click at [555, 155] on button "Save & Close" at bounding box center [558, 154] width 62 height 19
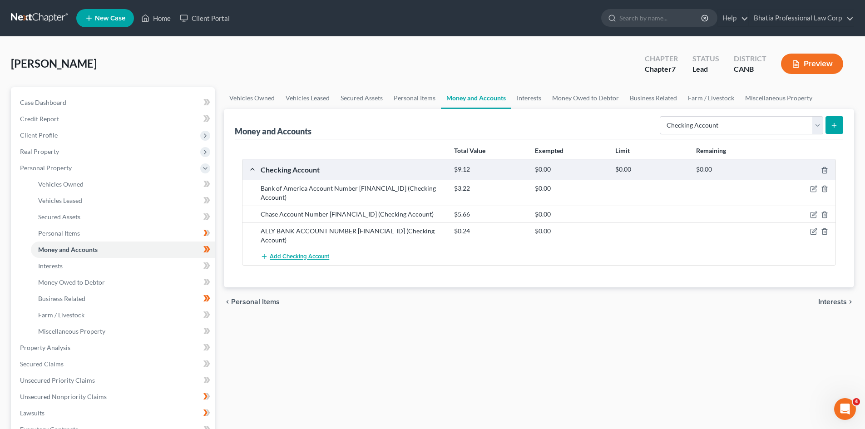
click at [305, 257] on span "Add Checking Account" at bounding box center [299, 256] width 59 height 7
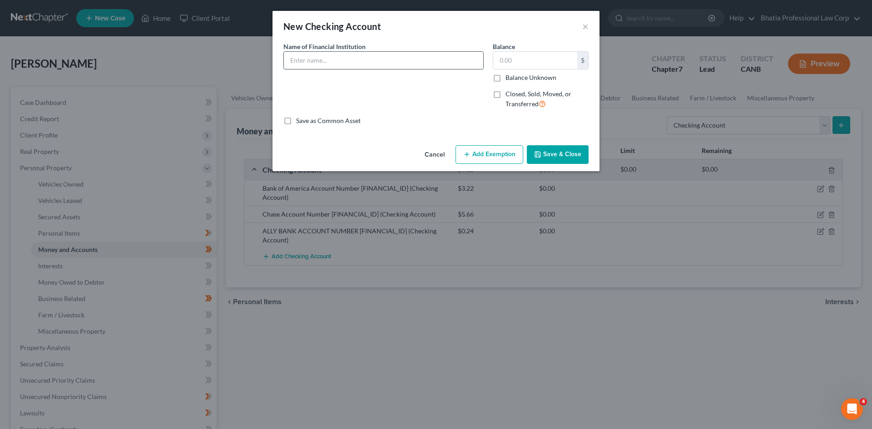
click at [317, 59] on input "text" at bounding box center [383, 60] width 199 height 17
paste input "Redwood Credit Union"
type input "Redwood Credit Union"
click at [431, 154] on button "Cancel" at bounding box center [434, 155] width 35 height 18
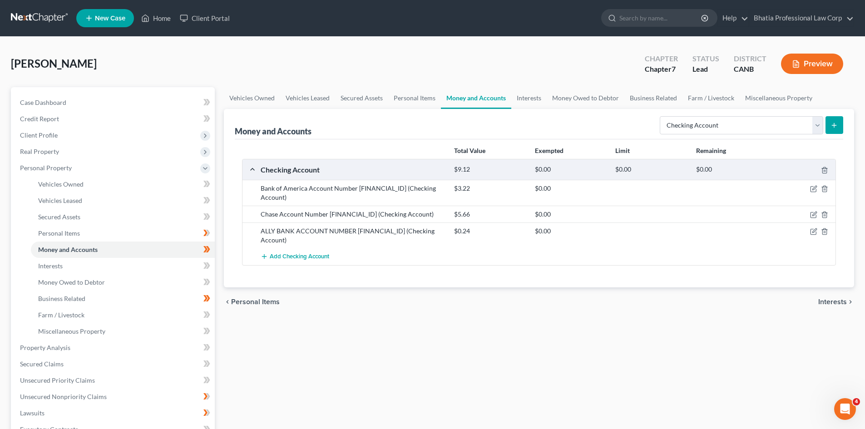
click at [344, 228] on div "ALLY BANK ACCOUNT NUMBER [FINANCIAL_ID] (Checking Account)" at bounding box center [352, 236] width 193 height 18
click at [811, 232] on icon "button" at bounding box center [813, 231] width 7 height 7
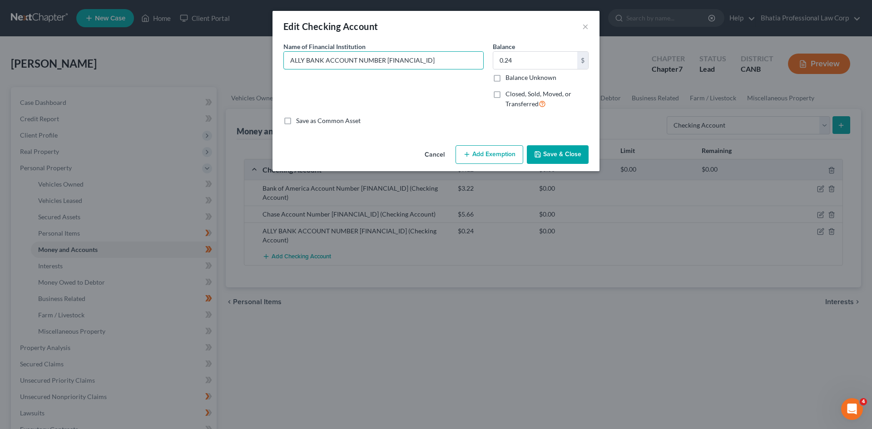
drag, startPoint x: 436, startPoint y: 59, endPoint x: 200, endPoint y: 69, distance: 236.8
click at [200, 69] on div "Edit Checking Account × An exemption set must first be selected from the Filing…" at bounding box center [436, 214] width 872 height 429
click at [442, 152] on button "Cancel" at bounding box center [434, 155] width 35 height 18
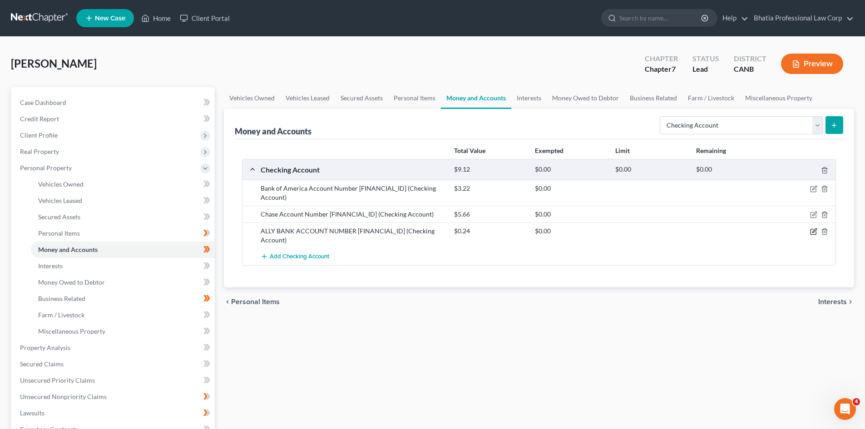
click at [817, 231] on icon "button" at bounding box center [813, 231] width 7 height 7
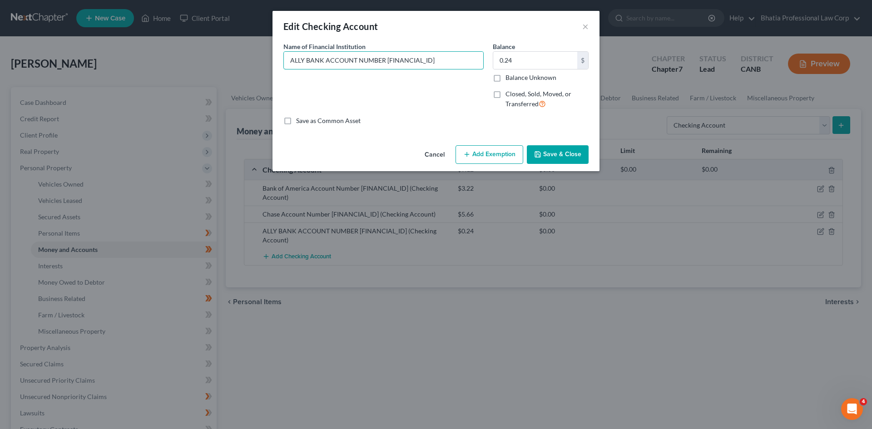
drag, startPoint x: 389, startPoint y: 55, endPoint x: 185, endPoint y: 63, distance: 204.0
click at [185, 63] on div "Edit Checking Account × An exemption set must first be selected from the Filing…" at bounding box center [436, 214] width 872 height 429
click at [421, 153] on button "Cancel" at bounding box center [434, 155] width 35 height 18
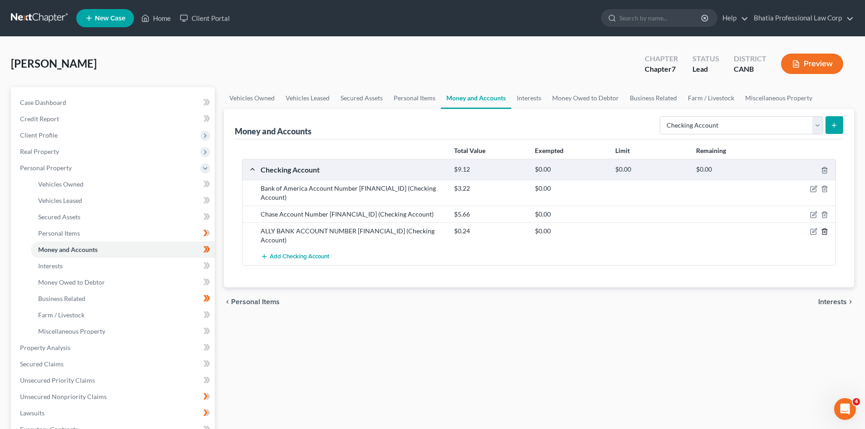
click at [825, 231] on icon "button" at bounding box center [824, 231] width 7 height 7
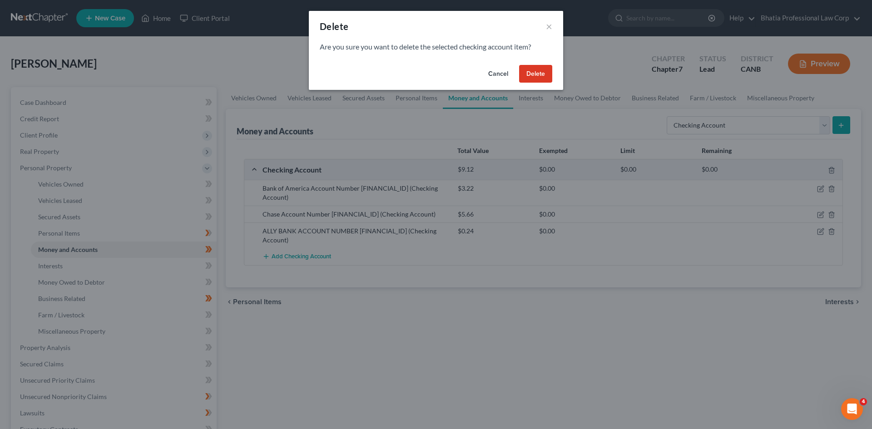
click at [537, 76] on button "Delete" at bounding box center [535, 74] width 33 height 18
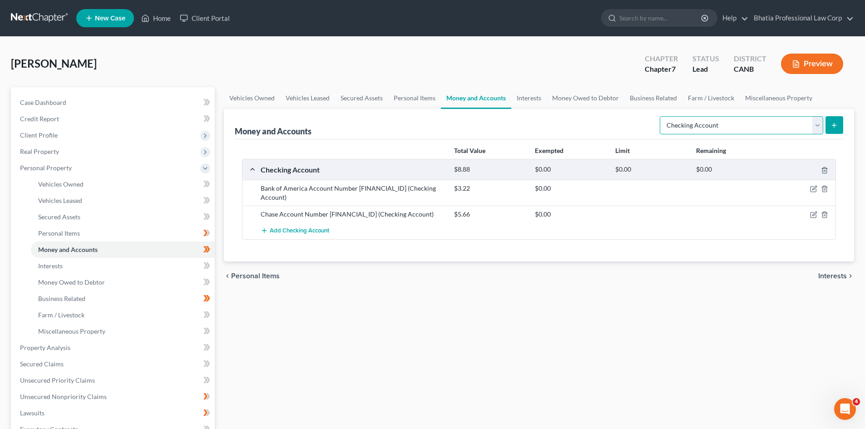
click at [813, 126] on select "Select Account Type Brokerage Cash on Hand Certificates of Deposit Checking Acc…" at bounding box center [741, 125] width 163 height 18
click at [662, 116] on select "Select Account Type Brokerage Cash on Hand Certificates of Deposit Checking Acc…" at bounding box center [741, 125] width 163 height 18
click at [839, 127] on button "submit" at bounding box center [835, 125] width 18 height 18
click at [311, 175] on div "Checking Account $8.88 $0.00 $0.00 $0.00" at bounding box center [537, 169] width 589 height 20
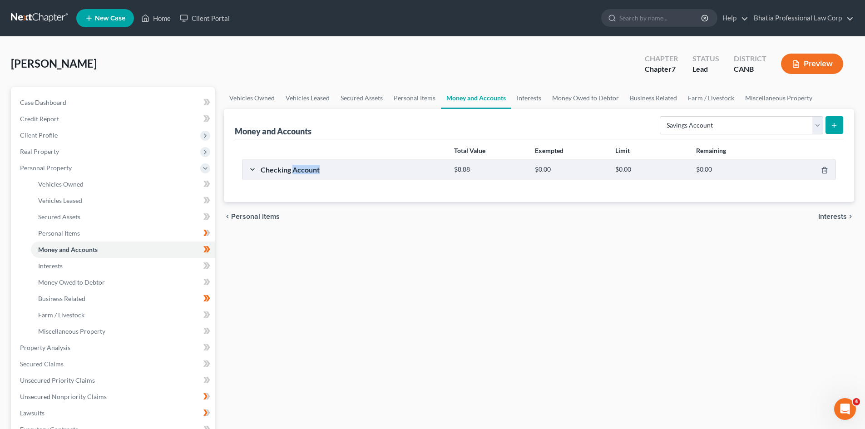
click at [311, 175] on div "Checking Account $8.88 $0.00 $0.00 $0.00" at bounding box center [537, 169] width 589 height 20
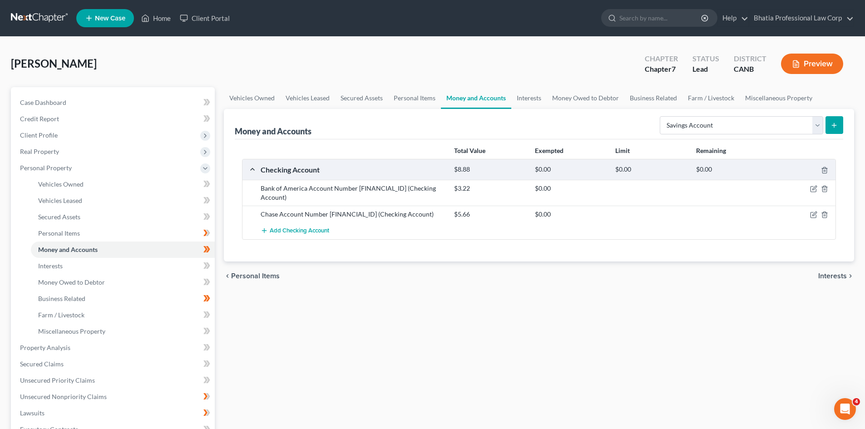
click at [313, 265] on div "chevron_left Personal Items Interests chevron_right" at bounding box center [539, 276] width 630 height 29
click at [837, 128] on icon "submit" at bounding box center [834, 125] width 7 height 7
click at [836, 125] on icon "submit" at bounding box center [834, 125] width 7 height 7
click at [816, 128] on select "Select Account Type Brokerage Cash on Hand Certificates of Deposit Checking Acc…" at bounding box center [741, 125] width 163 height 18
click at [662, 116] on select "Select Account Type Brokerage Cash on Hand Certificates of Deposit Checking Acc…" at bounding box center [741, 125] width 163 height 18
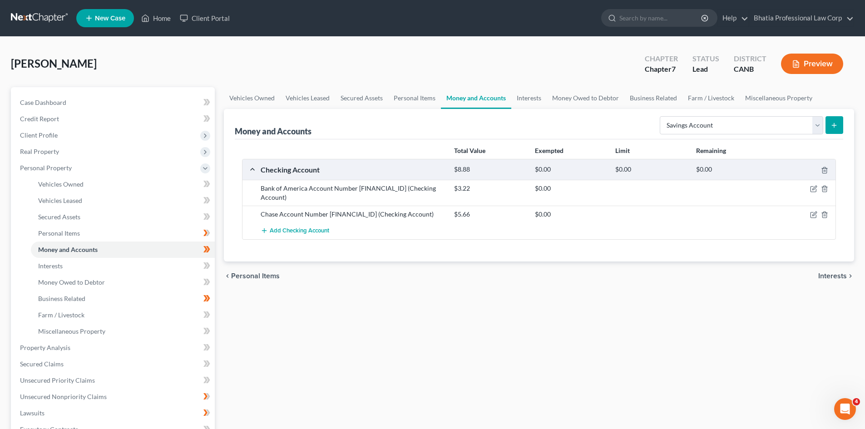
click at [841, 122] on button "submit" at bounding box center [835, 125] width 18 height 18
click at [831, 125] on icon "submit" at bounding box center [834, 125] width 7 height 7
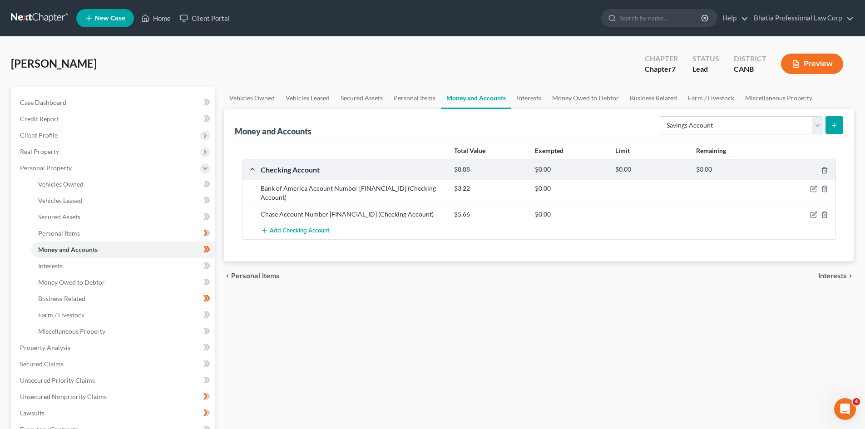
click at [836, 122] on icon "submit" at bounding box center [834, 125] width 7 height 7
click at [817, 126] on select "Select Account Type Brokerage Cash on Hand Certificates of Deposit Checking Acc…" at bounding box center [741, 125] width 163 height 18
click at [662, 116] on select "Select Account Type Brokerage Cash on Hand Certificates of Deposit Checking Acc…" at bounding box center [741, 125] width 163 height 18
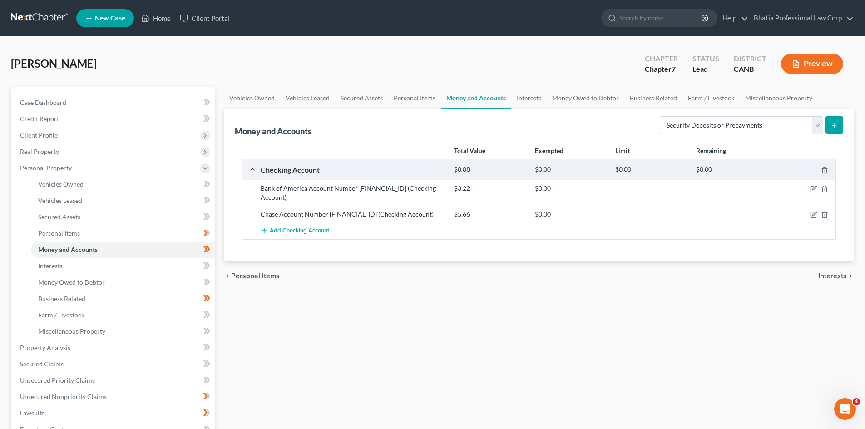
click at [699, 229] on div "Add Checking Account" at bounding box center [546, 231] width 580 height 17
click at [811, 125] on select "Select Account Type Brokerage Cash on Hand Certificates of Deposit Checking Acc…" at bounding box center [741, 125] width 163 height 18
select select "savings"
click at [662, 116] on select "Select Account Type Brokerage Cash on Hand Certificates of Deposit Checking Acc…" at bounding box center [741, 125] width 163 height 18
click at [836, 124] on icon "submit" at bounding box center [834, 125] width 7 height 7
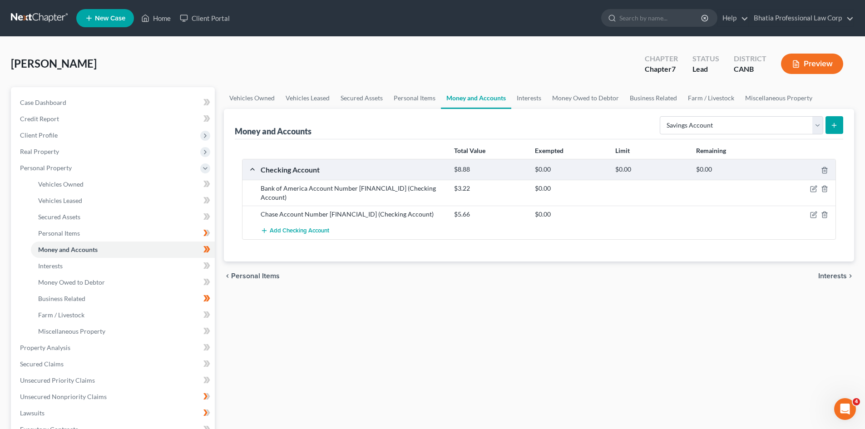
click at [836, 124] on icon "submit" at bounding box center [834, 125] width 7 height 7
click at [835, 124] on icon "submit" at bounding box center [834, 125] width 7 height 7
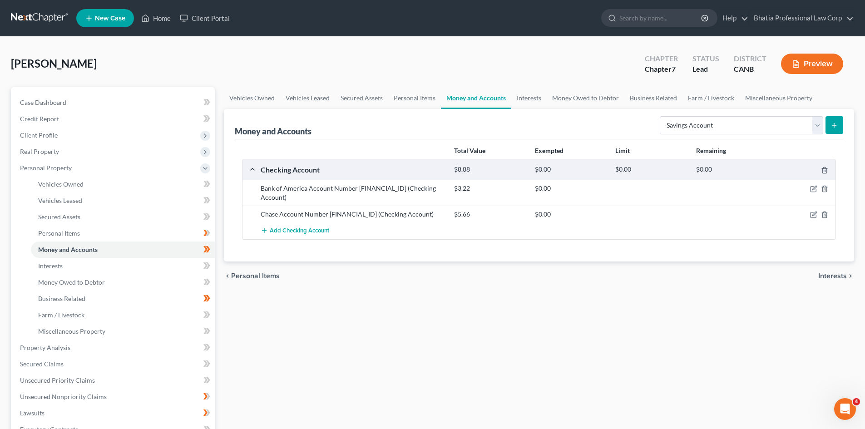
click at [444, 295] on div "Vehicles Owned Vehicles Leased Secured Assets Personal Items Money and Accounts…" at bounding box center [538, 349] width 639 height 525
click at [822, 123] on select "Select Account Type Brokerage Cash on Hand Certificates of Deposit Checking Acc…" at bounding box center [741, 125] width 163 height 18
select select "savings"
click at [662, 116] on select "Select Account Type Brokerage Cash on Hand Certificates of Deposit Checking Acc…" at bounding box center [741, 125] width 163 height 18
click at [834, 119] on button "submit" at bounding box center [835, 125] width 18 height 18
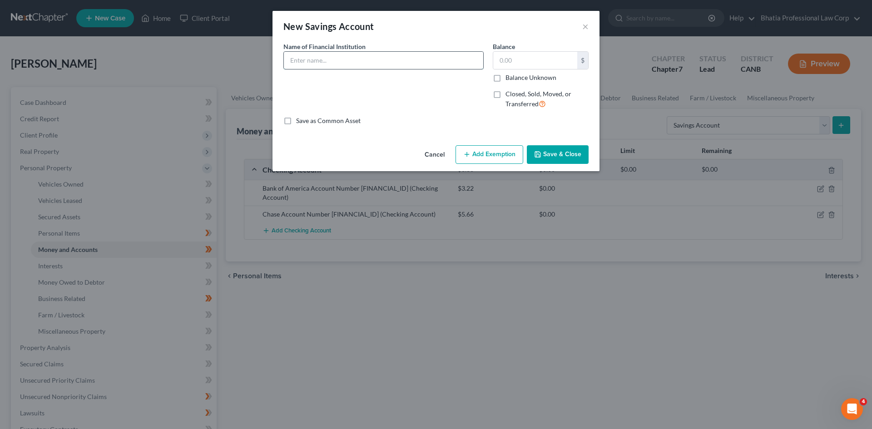
click at [360, 63] on input "text" at bounding box center [383, 60] width 199 height 17
paste input "ALLY BANK ACCOUNT NUMBER [FINANCIAL_ID]"
type input "ALLY BANK ACCOUNT NUMBER [FINANCIAL_ID]"
click at [499, 59] on input "text" at bounding box center [535, 60] width 84 height 17
click at [500, 59] on input "text" at bounding box center [535, 60] width 84 height 17
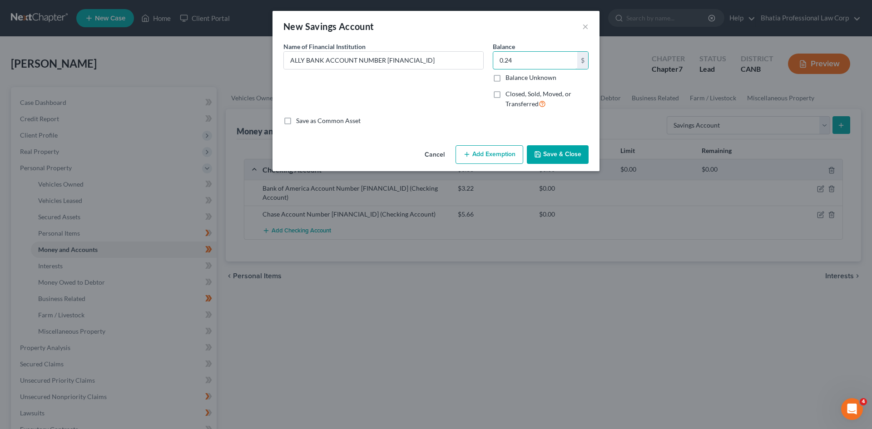
type input "0.24"
click at [547, 150] on button "Save & Close" at bounding box center [558, 154] width 62 height 19
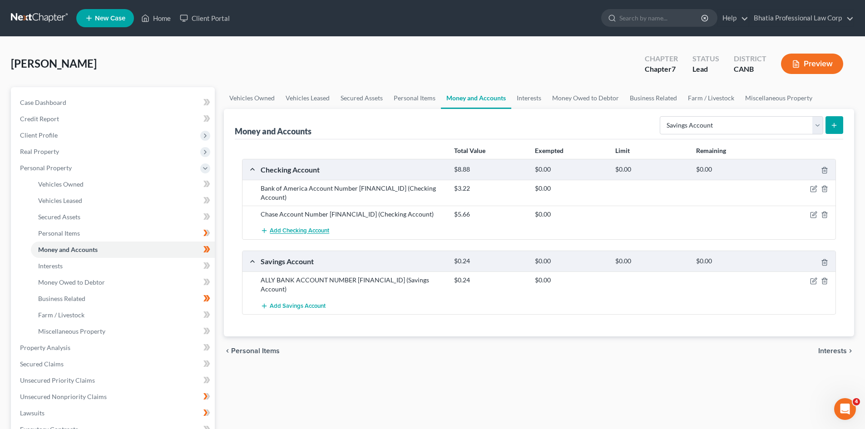
click at [292, 228] on span "Add Checking Account" at bounding box center [299, 231] width 59 height 7
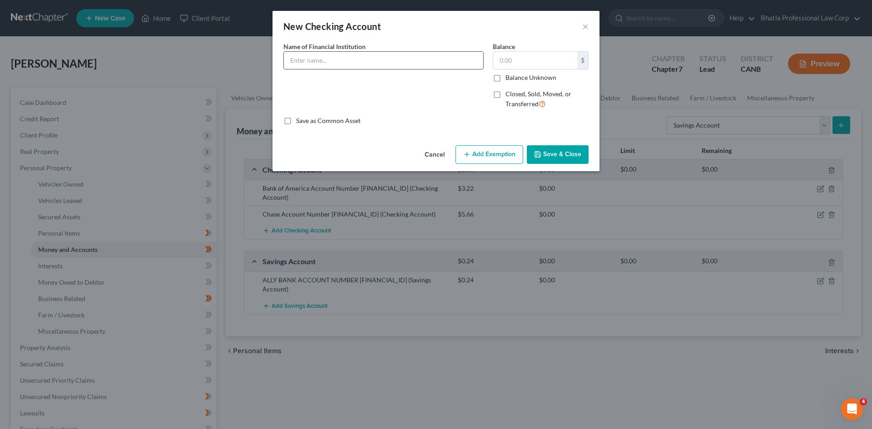
click at [331, 65] on input "text" at bounding box center [383, 60] width 199 height 17
paste input "Wells Fargo"
click at [418, 60] on input "Wells Fargo ACCOUNT NUMBER" at bounding box center [383, 60] width 199 height 17
paste input "7775662450"
type input "Wells Fargo ACCOUNT NUMBER 7775662450"
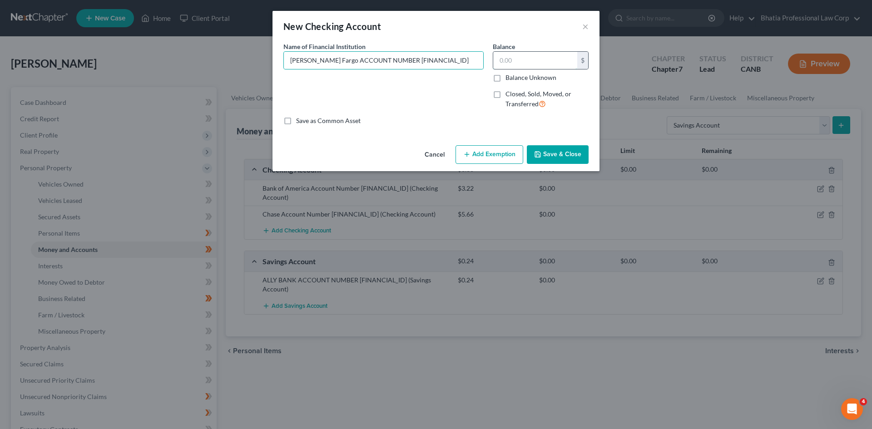
click at [530, 65] on input "text" at bounding box center [535, 60] width 84 height 17
click at [522, 64] on input "text" at bounding box center [535, 60] width 84 height 17
type input "1,548.82"
click at [573, 157] on button "Save & Close" at bounding box center [558, 154] width 62 height 19
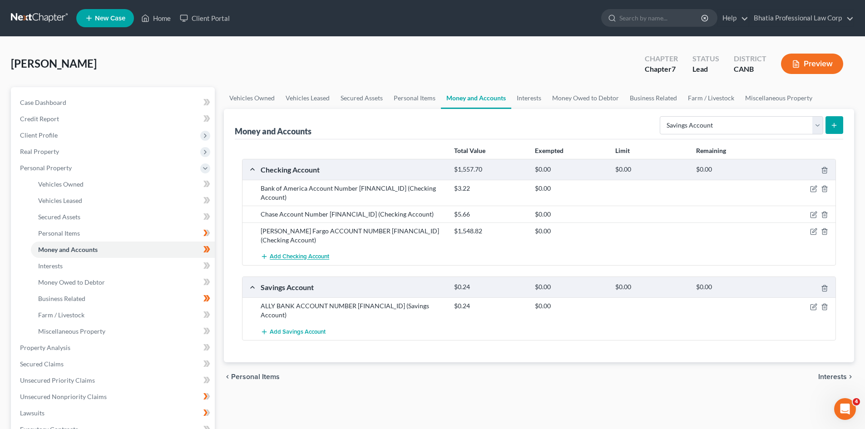
click at [296, 256] on span "Add Checking Account" at bounding box center [299, 256] width 59 height 7
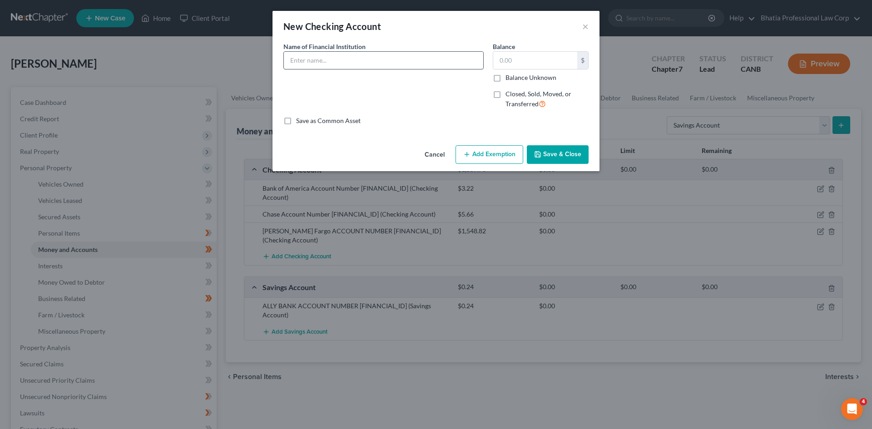
click at [356, 61] on input "text" at bounding box center [383, 60] width 199 height 17
paste input "Redwood Credit Union"
click at [391, 59] on input "Redwood Credit Union aCCOUNT nUMBER" at bounding box center [383, 60] width 199 height 17
click at [358, 61] on input "Redwood Credit Union aCCOUNT nUMBER" at bounding box center [383, 60] width 199 height 17
click at [390, 59] on input "Redwood Credit Union ACCOUNT nUMBER" at bounding box center [383, 60] width 199 height 17
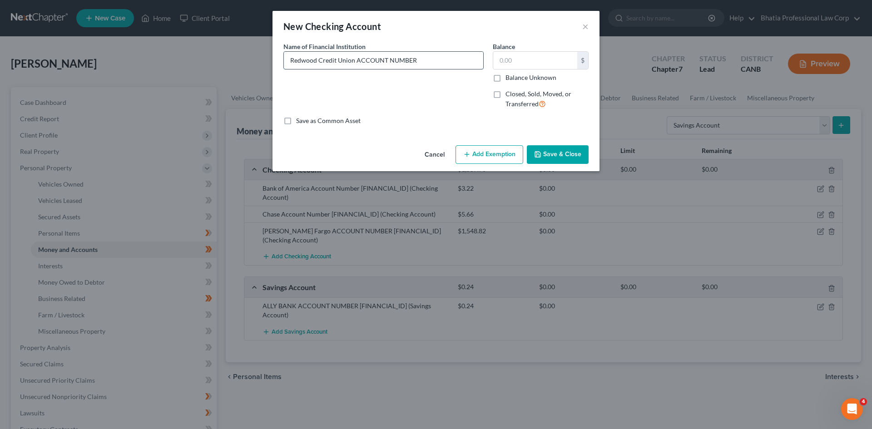
click at [460, 63] on input "Redwood Credit Union ACCOUNT NUMBER" at bounding box center [383, 60] width 199 height 17
paste input "10100000861127"
type input "Redwood Credit Union ACCOUNT NUMBER 10100000861127"
click at [524, 61] on input "text" at bounding box center [535, 60] width 84 height 17
type input "0"
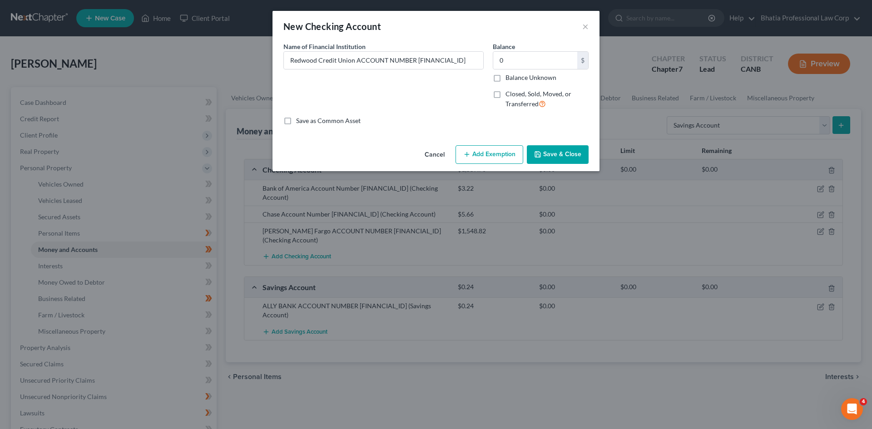
click at [561, 158] on button "Save & Close" at bounding box center [558, 154] width 62 height 19
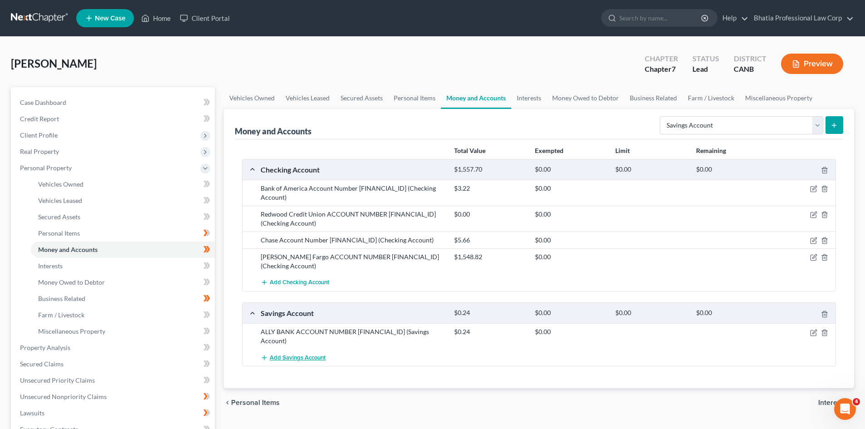
click at [308, 354] on span "Add Savings Account" at bounding box center [298, 357] width 56 height 7
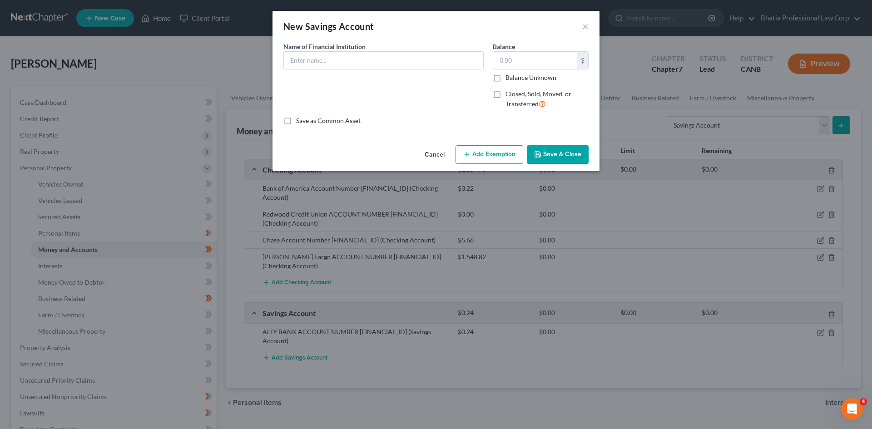
click at [444, 156] on button "Cancel" at bounding box center [434, 155] width 35 height 18
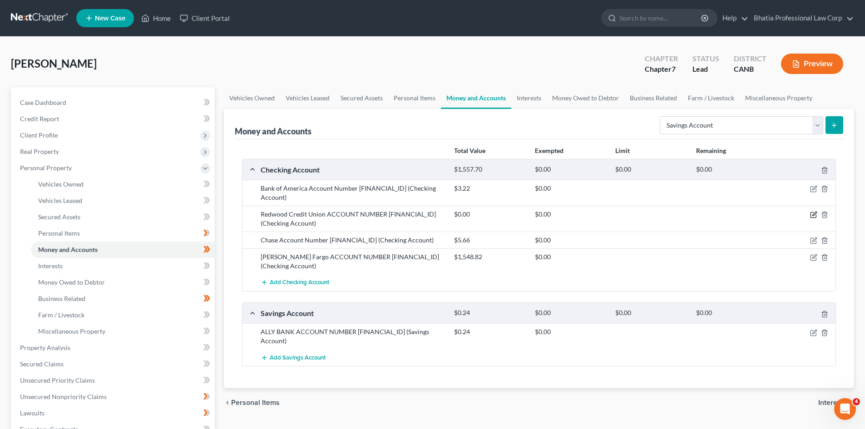
click at [812, 213] on icon "button" at bounding box center [813, 214] width 7 height 7
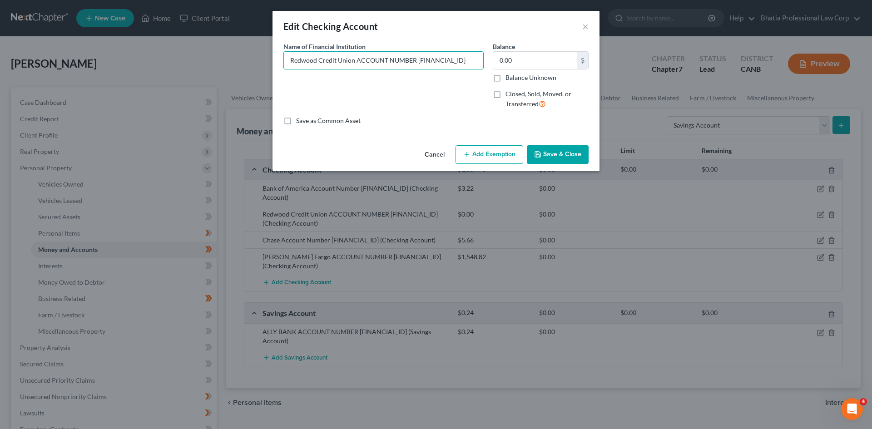
drag, startPoint x: 468, startPoint y: 62, endPoint x: 253, endPoint y: 85, distance: 217.0
click at [253, 85] on div "Edit Checking Account × An exemption set must first be selected from the Filing…" at bounding box center [436, 214] width 872 height 429
click at [438, 158] on button "Cancel" at bounding box center [434, 155] width 35 height 18
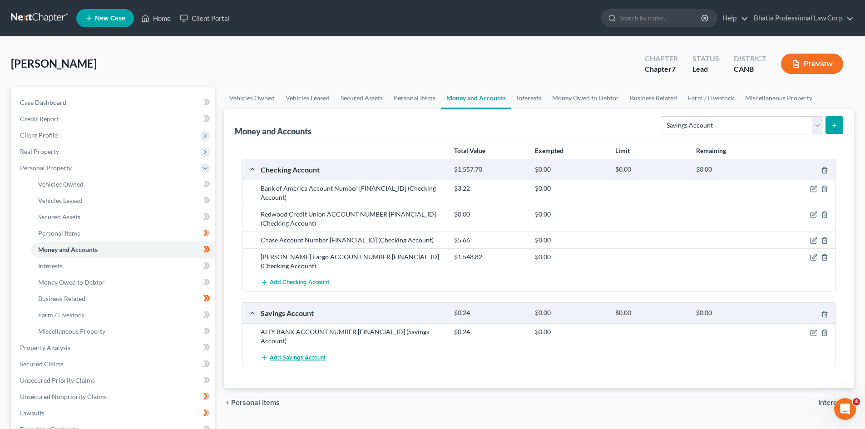
click at [300, 355] on button "Add Savings Account" at bounding box center [293, 357] width 65 height 17
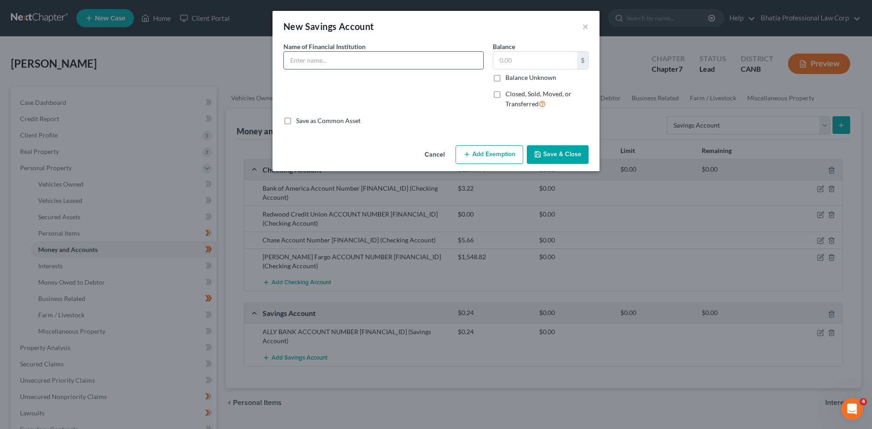
click at [342, 61] on input "text" at bounding box center [383, 60] width 199 height 17
paste input "Redwood Credit Union ACCOUNT NUMBER 10100000861127"
type input "Redwood Credit Union ACCOUNT NUMBER 10100000861127"
click at [518, 62] on input "text" at bounding box center [535, 60] width 84 height 17
type input "5"
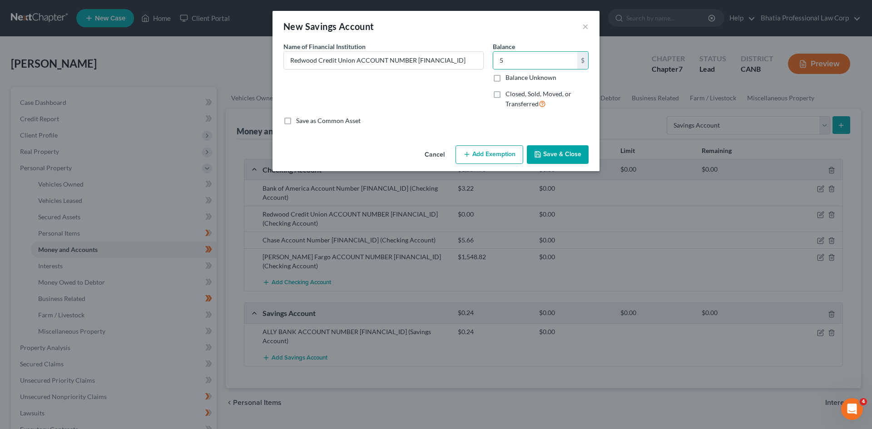
click at [557, 158] on button "Save & Close" at bounding box center [558, 154] width 62 height 19
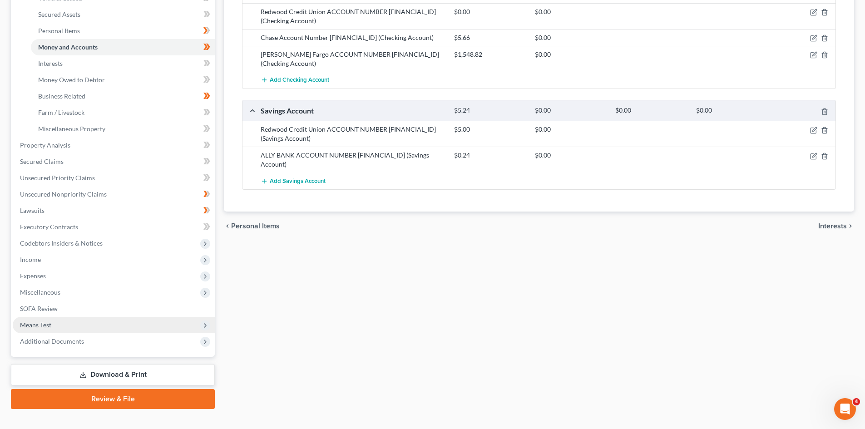
scroll to position [217, 0]
